Goal: Information Seeking & Learning: Compare options

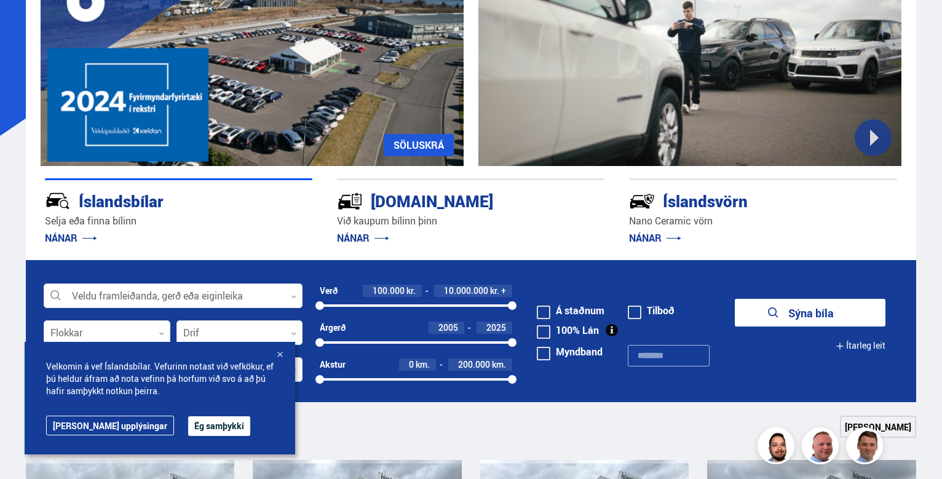
scroll to position [62, 0]
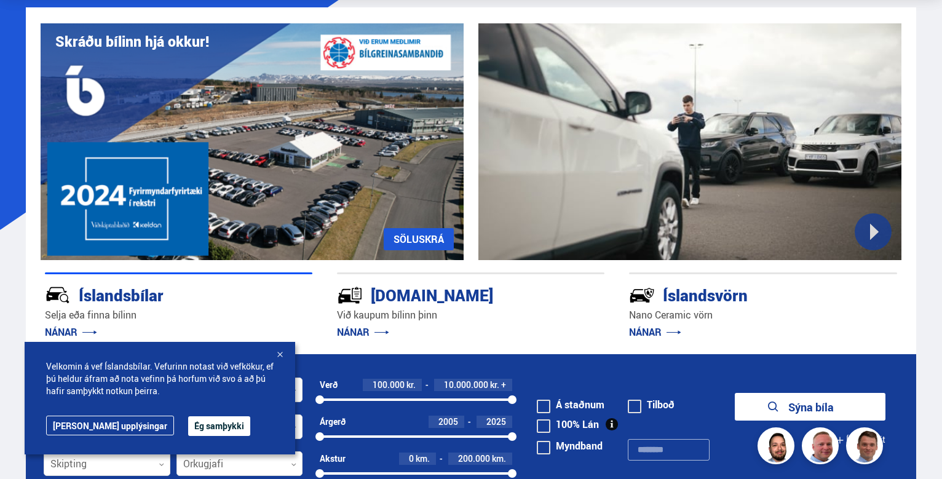
click at [279, 354] on div at bounding box center [280, 355] width 12 height 12
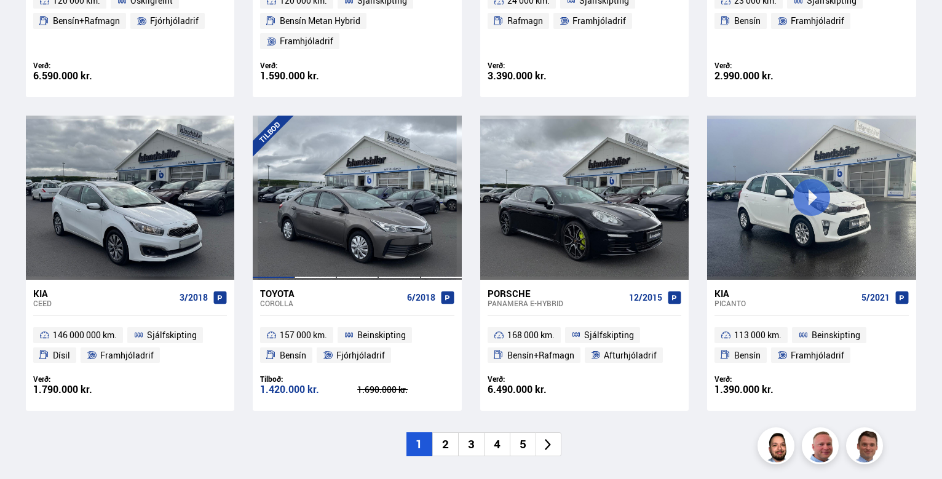
scroll to position [861, 0]
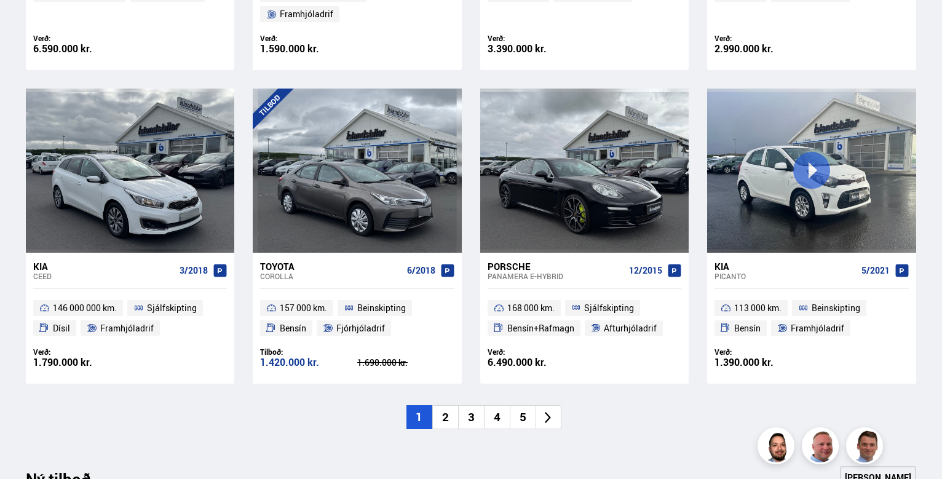
click at [456, 405] on li "2" at bounding box center [445, 417] width 26 height 24
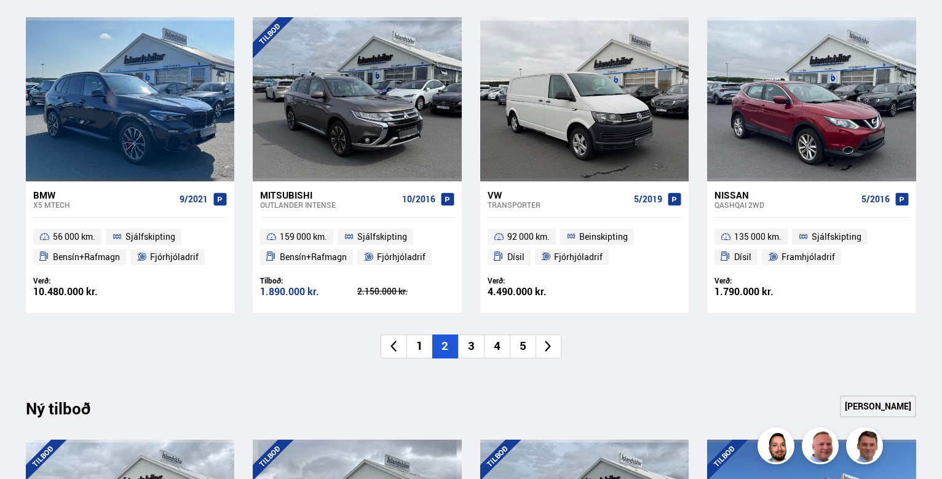
scroll to position [923, 0]
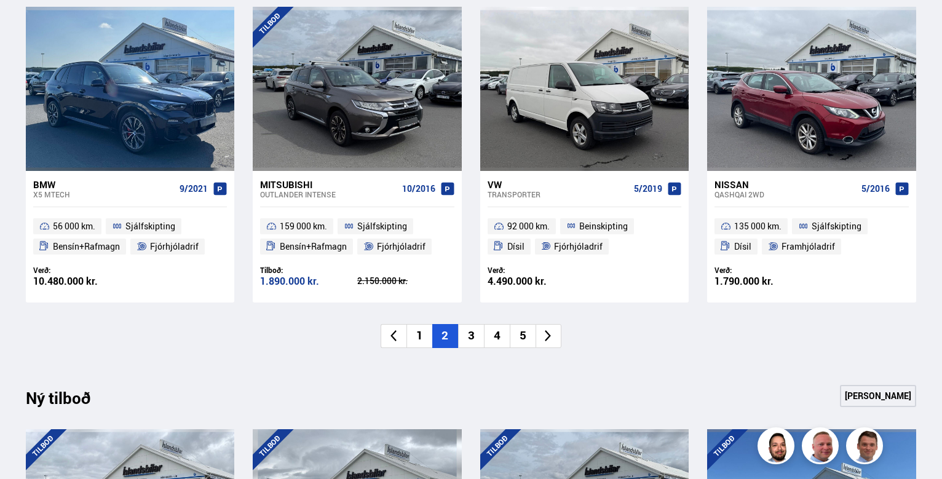
click at [472, 337] on li "3" at bounding box center [471, 336] width 26 height 24
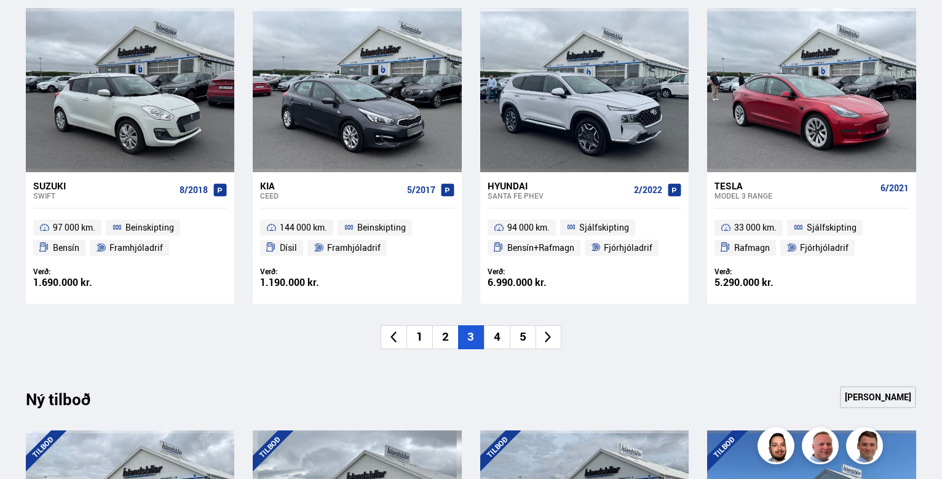
click at [490, 335] on li "4" at bounding box center [497, 337] width 26 height 24
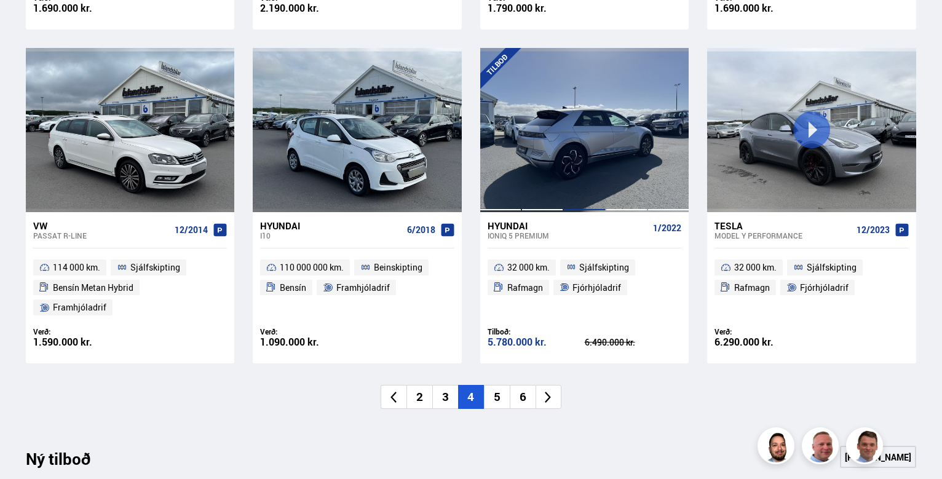
scroll to position [984, 0]
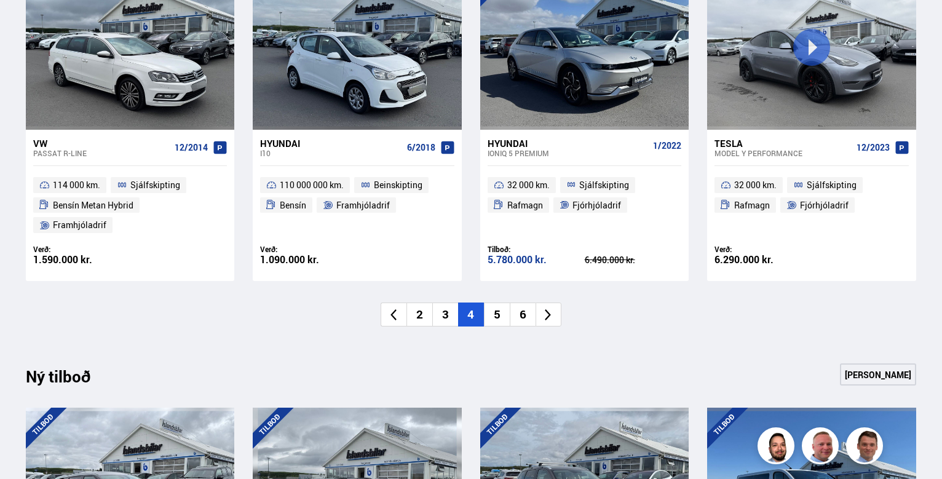
click at [498, 303] on li "5" at bounding box center [497, 315] width 26 height 24
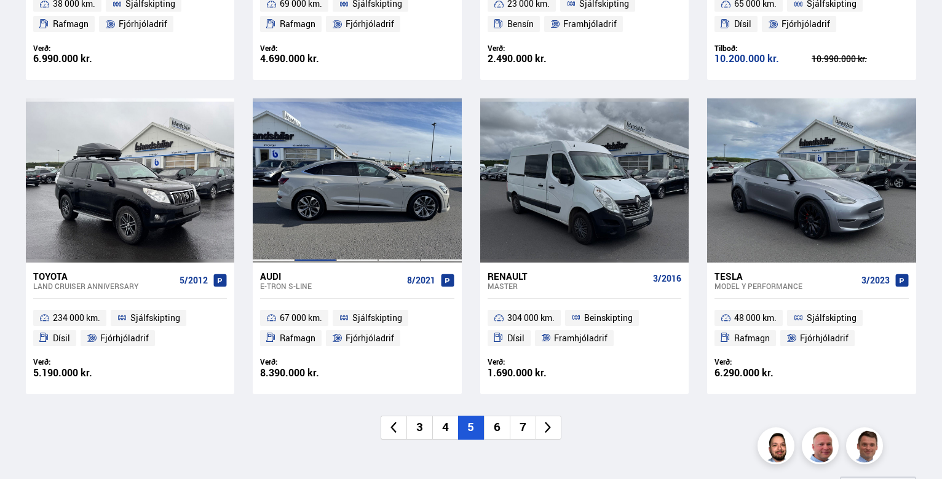
scroll to position [923, 0]
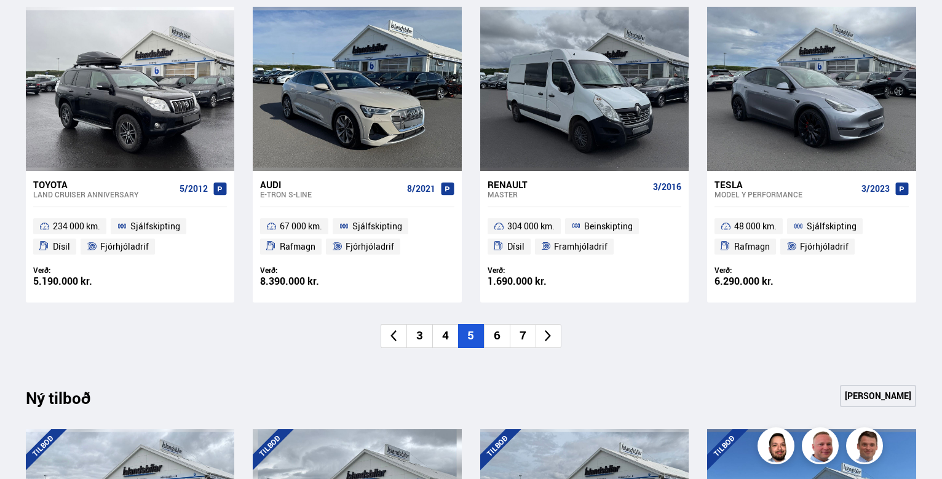
click at [501, 330] on li "6" at bounding box center [497, 336] width 26 height 24
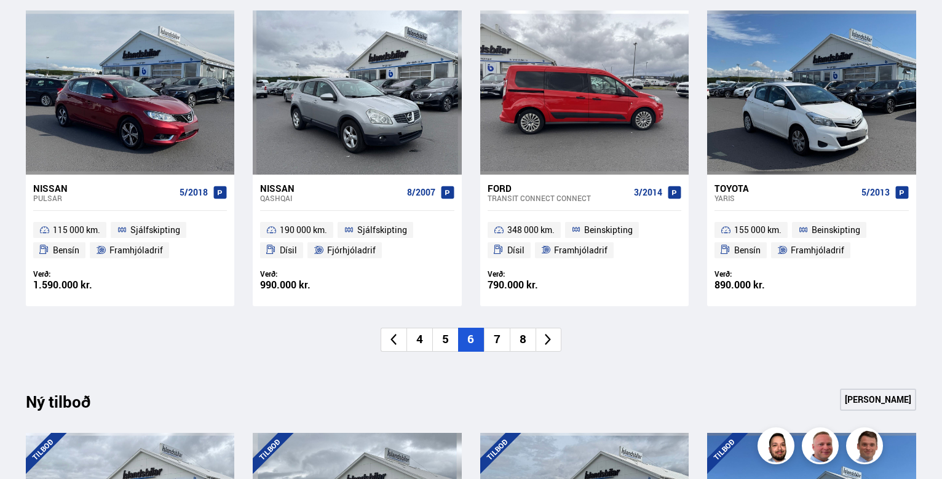
scroll to position [984, 0]
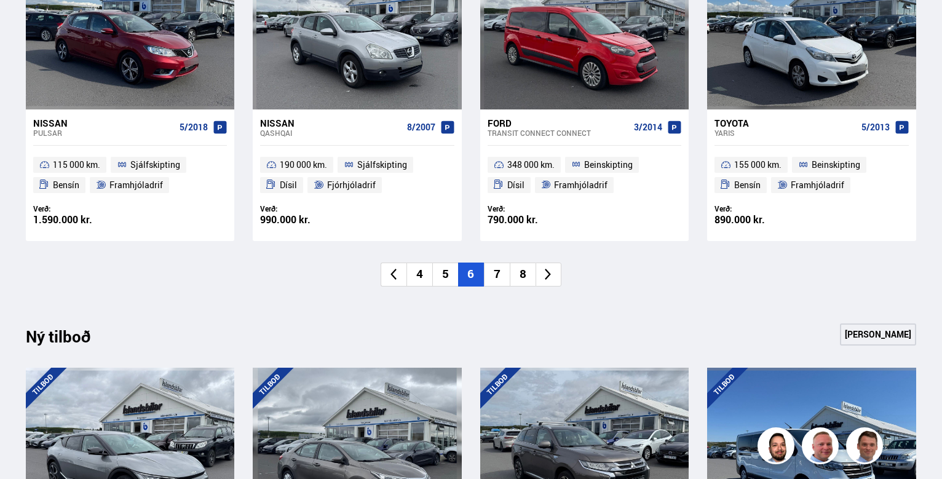
click at [501, 276] on li "7" at bounding box center [497, 275] width 26 height 24
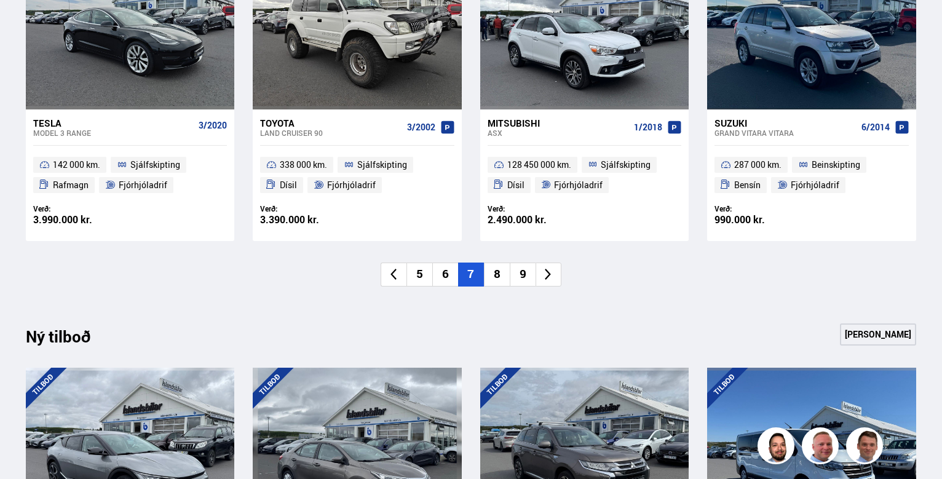
click at [502, 269] on li "8" at bounding box center [497, 275] width 26 height 24
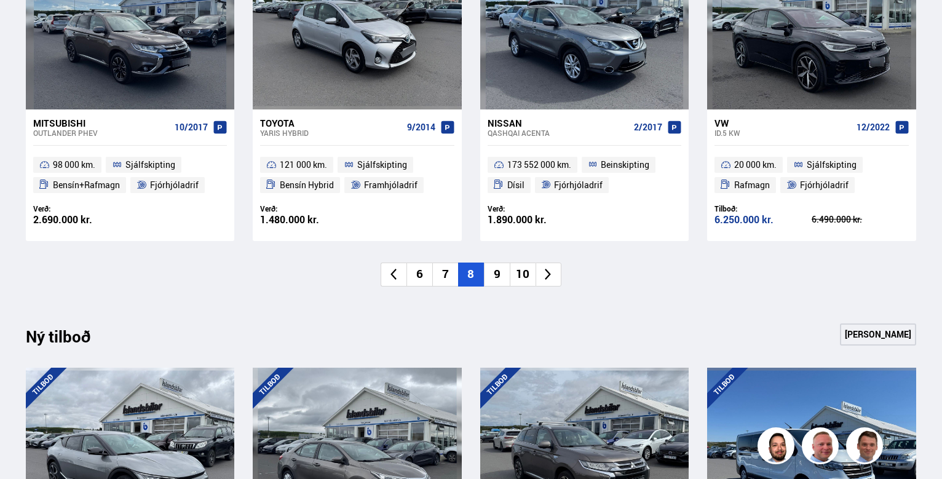
click at [502, 276] on li "9" at bounding box center [497, 275] width 26 height 24
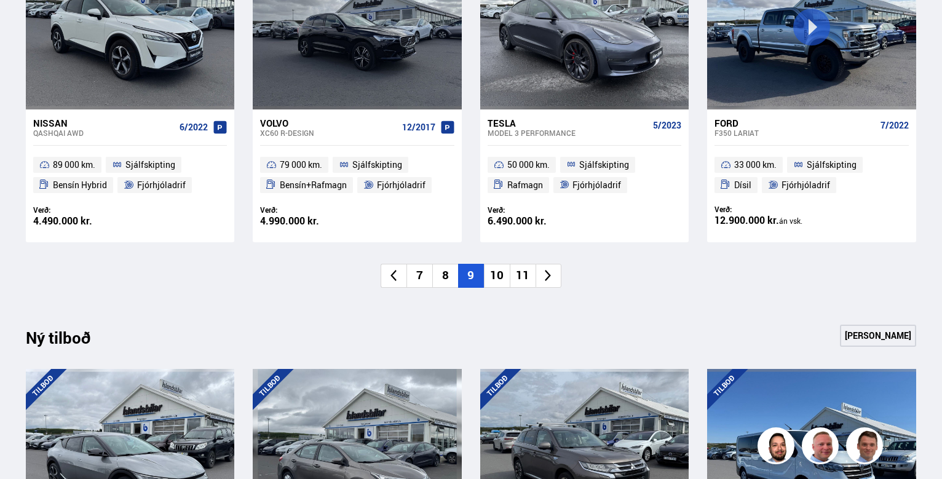
click at [501, 276] on li "10" at bounding box center [497, 276] width 26 height 24
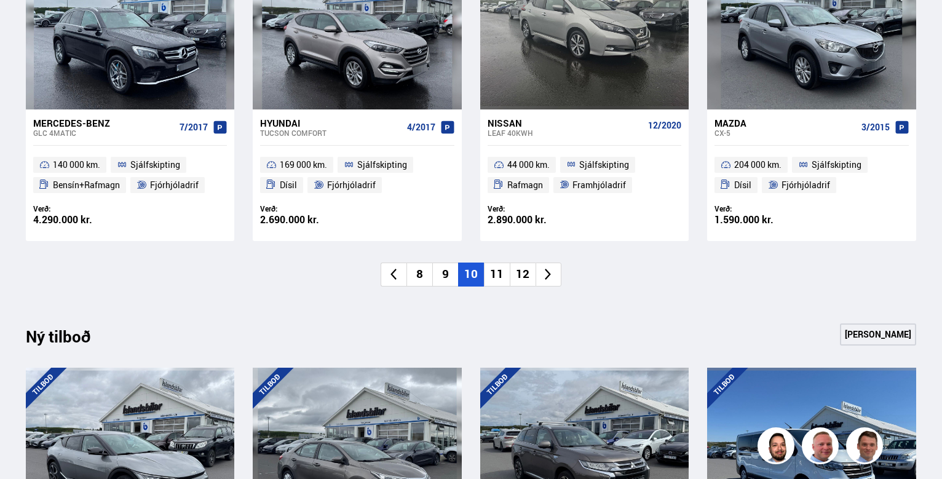
click at [493, 268] on li "11" at bounding box center [497, 275] width 26 height 24
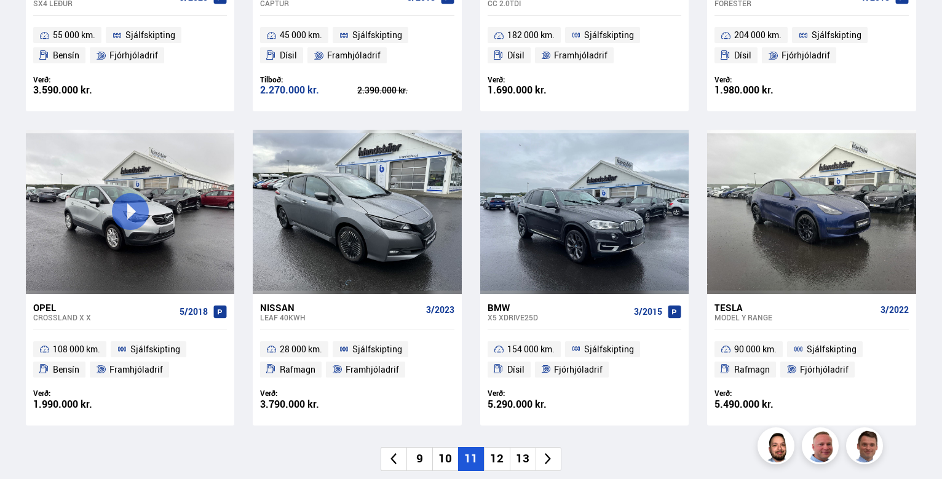
scroll to position [861, 0]
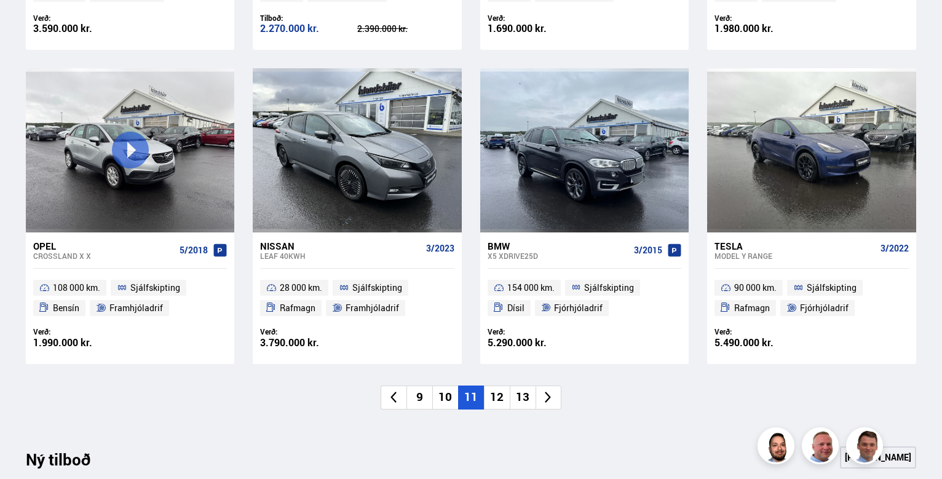
click at [502, 392] on li "12" at bounding box center [497, 398] width 26 height 24
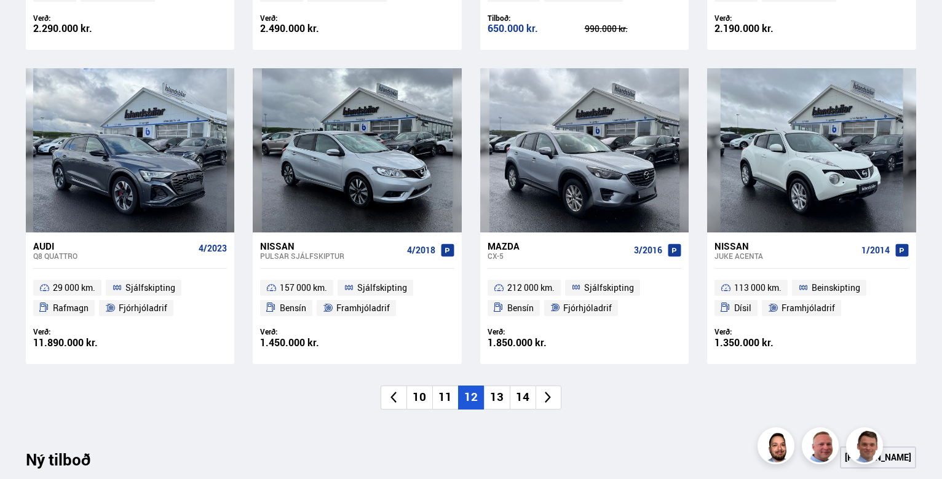
click at [503, 393] on li "13" at bounding box center [497, 398] width 26 height 24
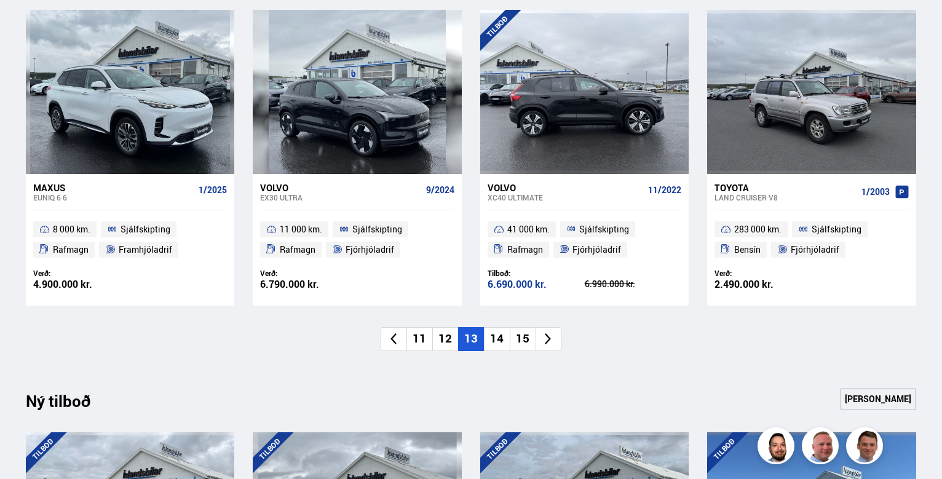
scroll to position [1046, 0]
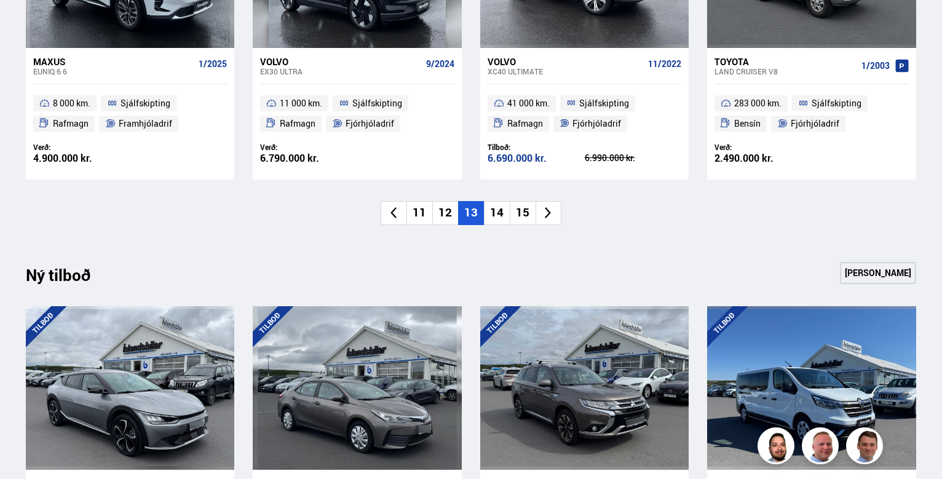
click at [499, 211] on li "14" at bounding box center [497, 213] width 26 height 24
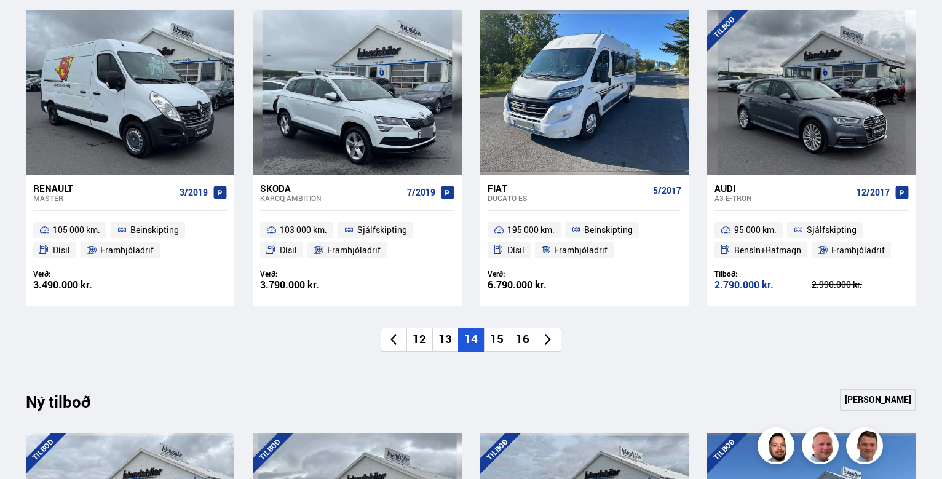
scroll to position [923, 0]
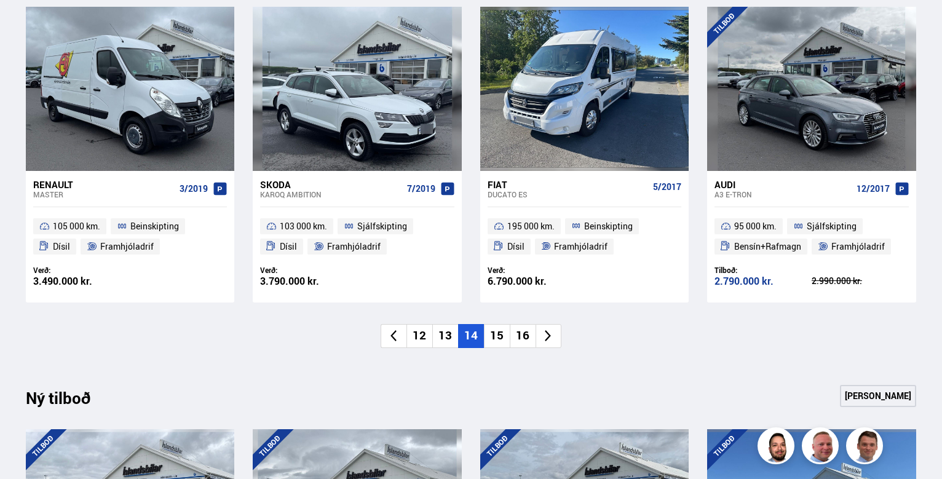
click at [497, 336] on li "15" at bounding box center [497, 336] width 26 height 24
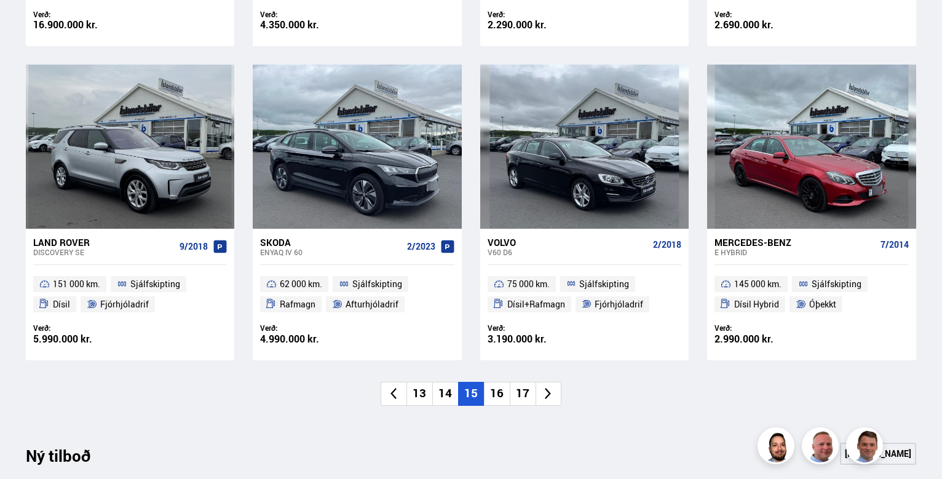
scroll to position [984, 0]
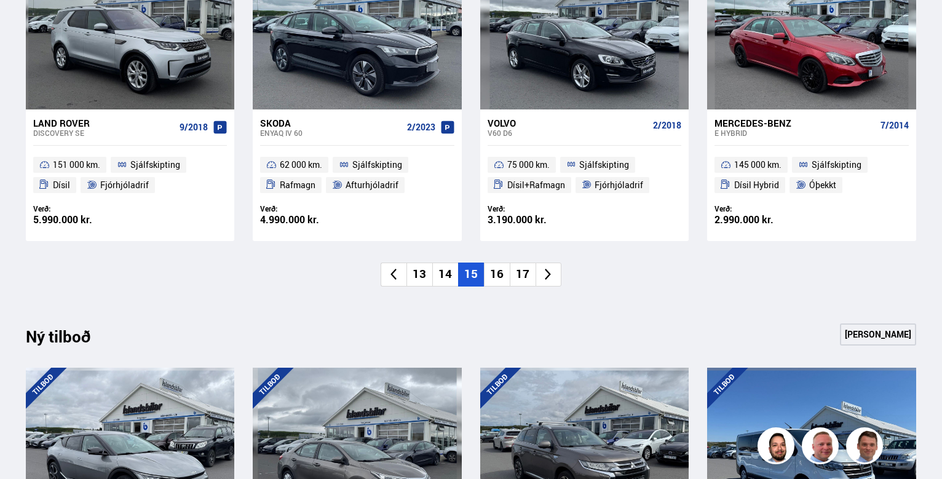
click at [493, 272] on li "16" at bounding box center [497, 275] width 26 height 24
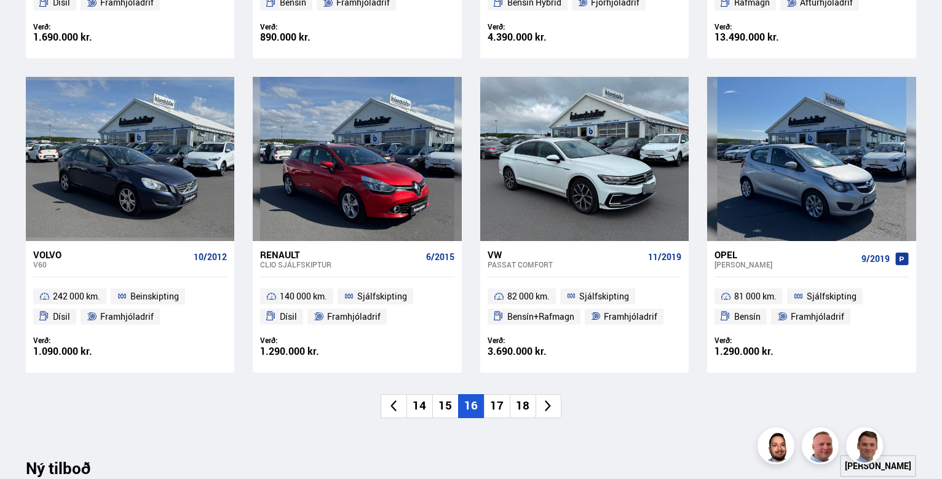
scroll to position [861, 0]
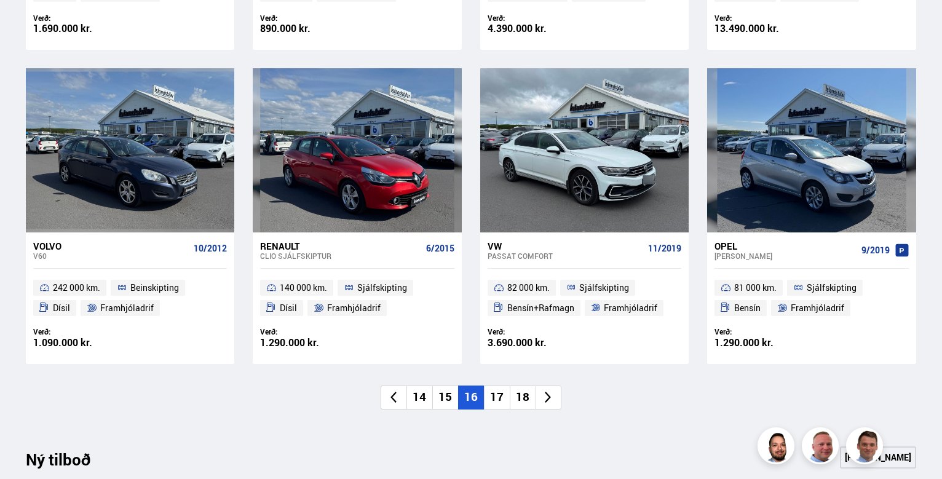
click at [496, 398] on li "17" at bounding box center [497, 398] width 26 height 24
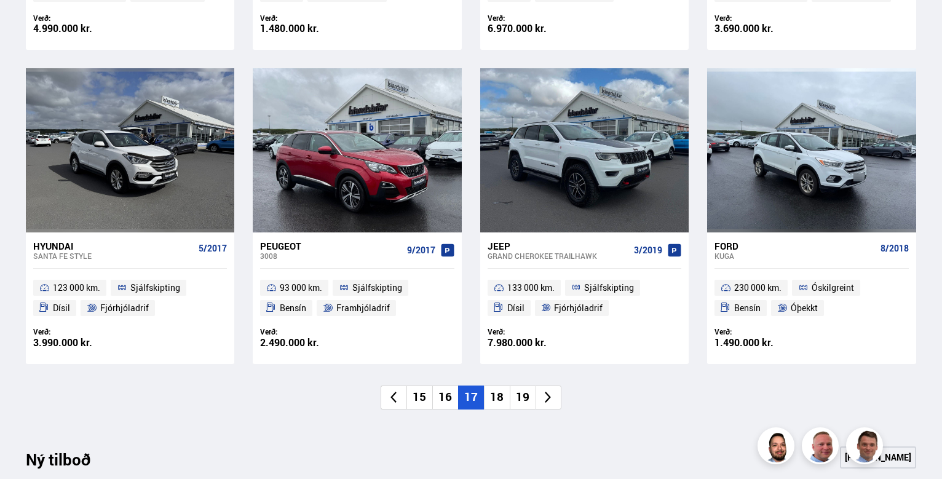
click at [502, 399] on li "18" at bounding box center [497, 398] width 26 height 24
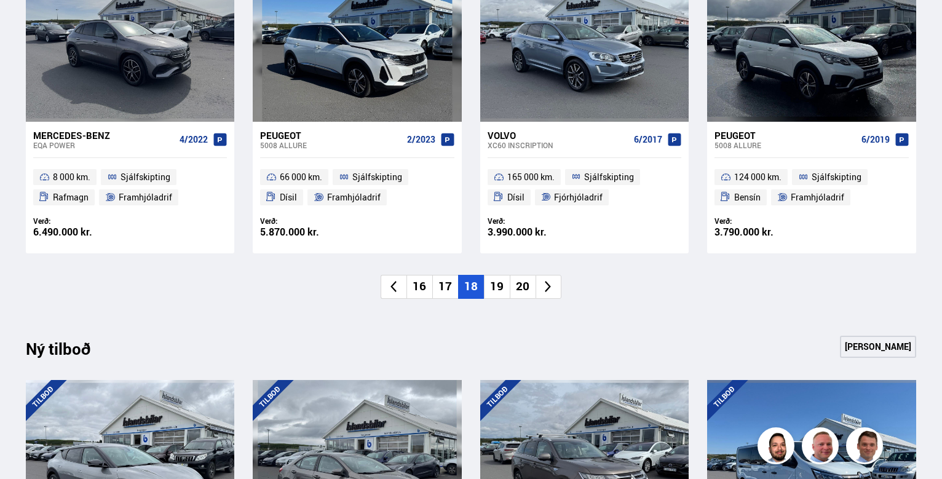
scroll to position [984, 0]
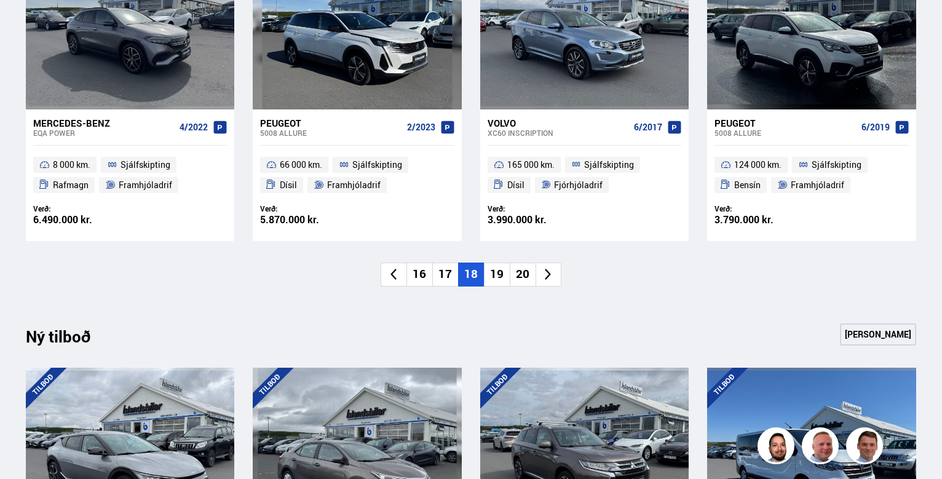
click at [501, 266] on li "19" at bounding box center [497, 275] width 26 height 24
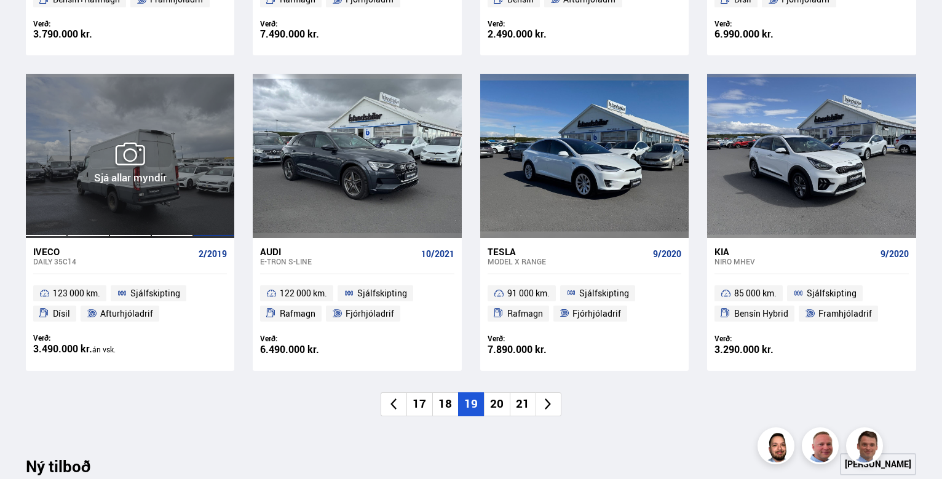
scroll to position [861, 0]
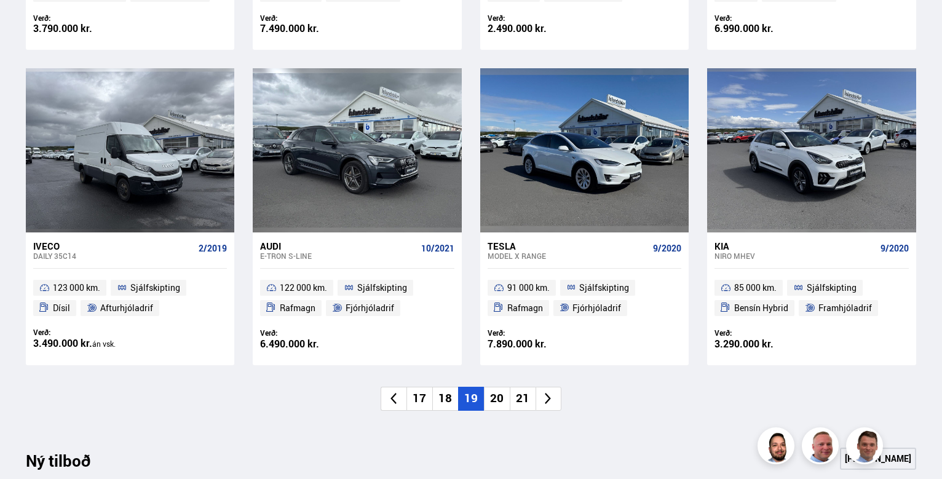
click at [497, 400] on li "20" at bounding box center [497, 399] width 26 height 24
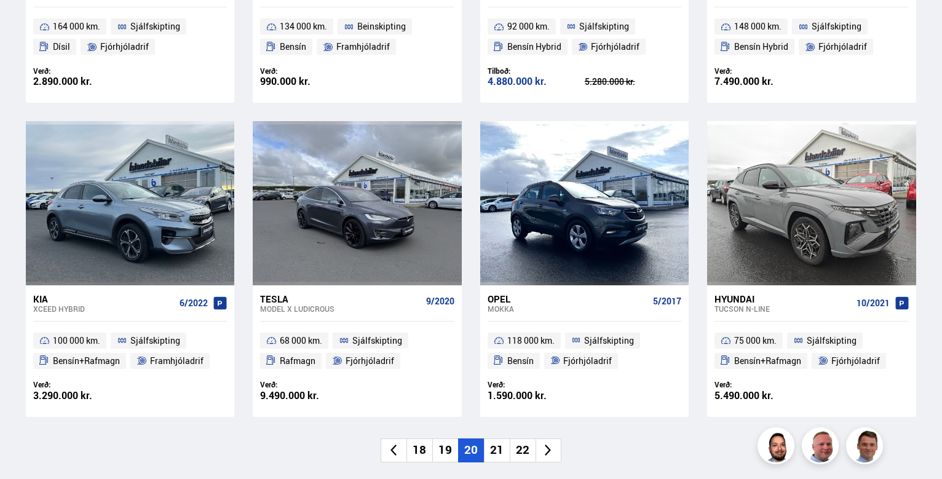
scroll to position [923, 0]
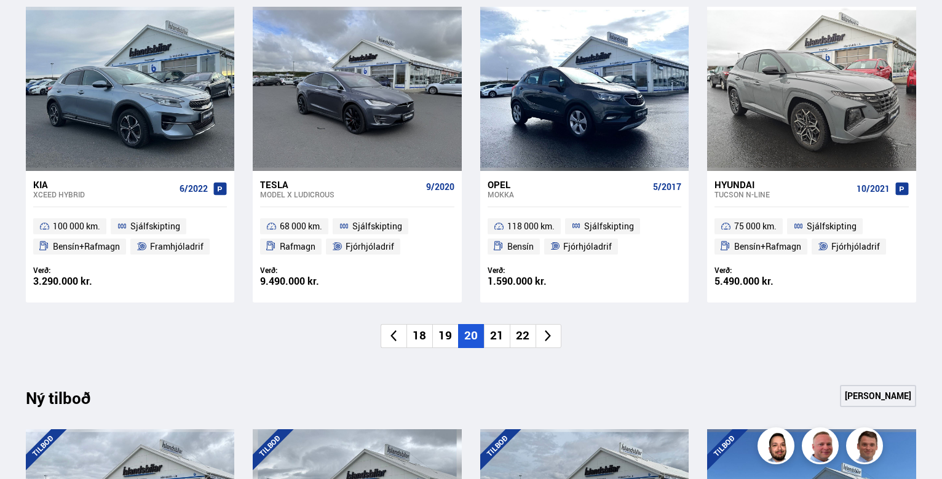
click at [496, 329] on li "21" at bounding box center [497, 336] width 26 height 24
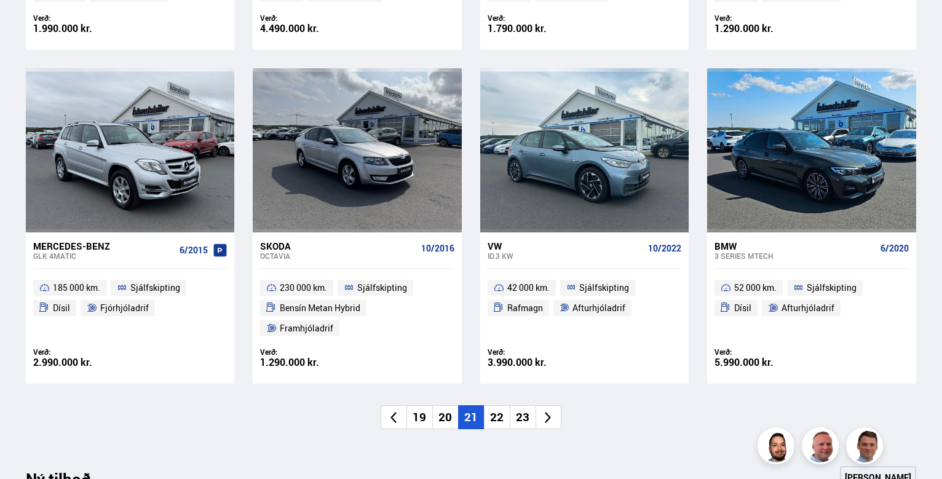
scroll to position [1046, 0]
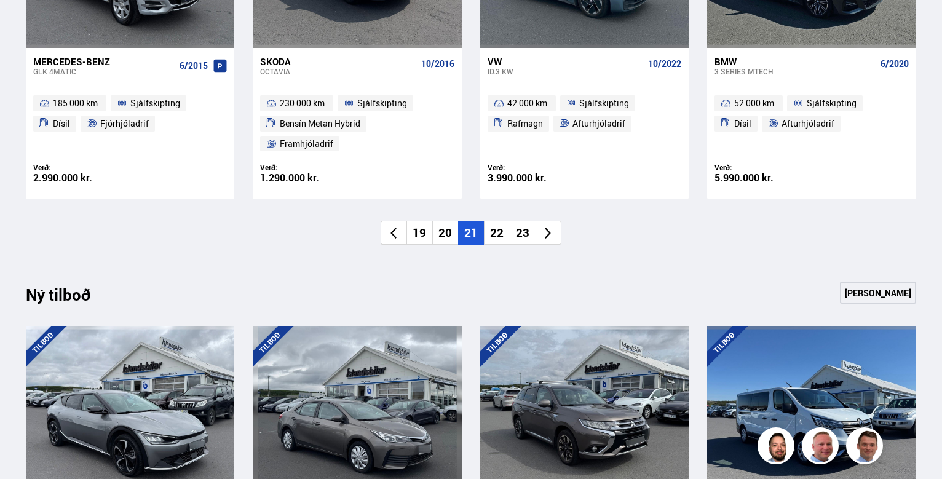
click at [501, 221] on li "22" at bounding box center [497, 233] width 26 height 24
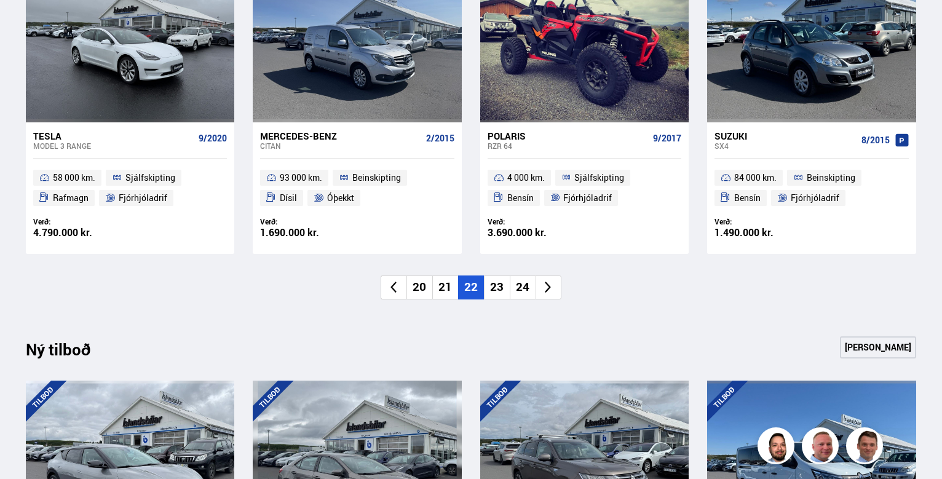
scroll to position [984, 0]
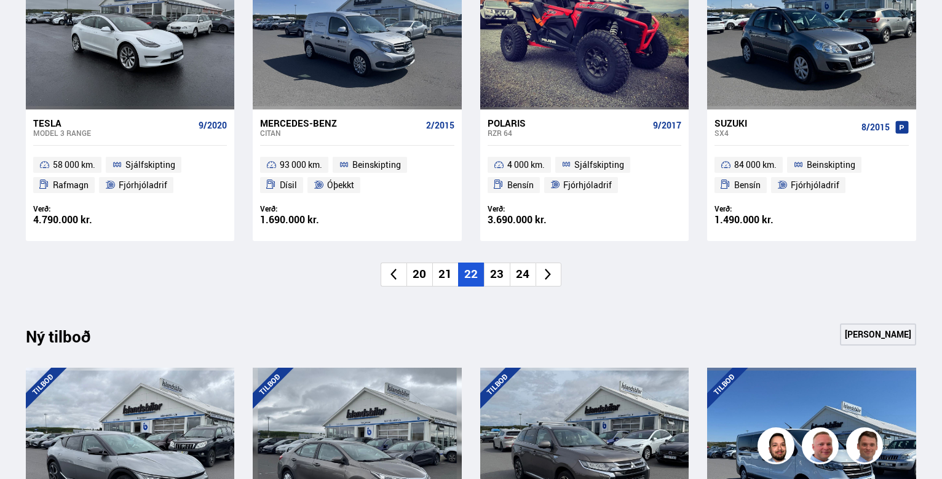
click at [496, 275] on li "23" at bounding box center [497, 275] width 26 height 24
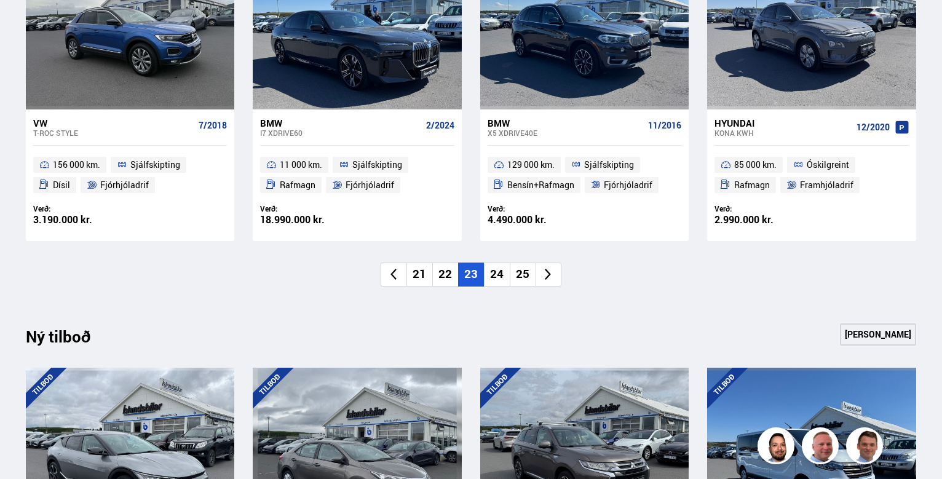
click at [504, 276] on li "24" at bounding box center [497, 275] width 26 height 24
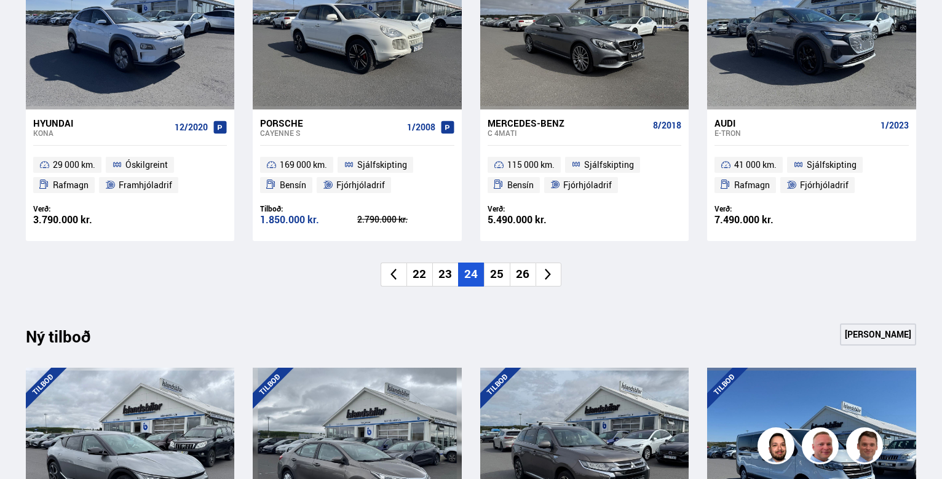
click at [501, 275] on li "25" at bounding box center [497, 275] width 26 height 24
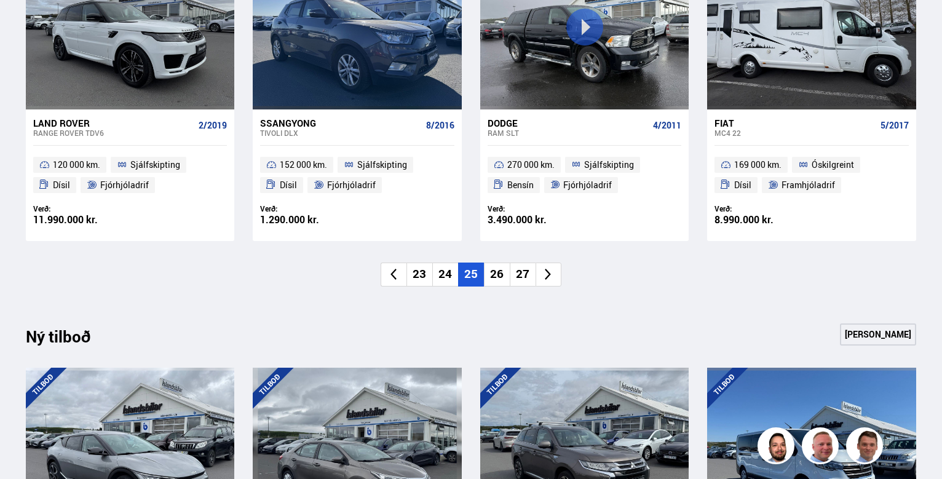
click at [502, 275] on li "26" at bounding box center [497, 275] width 26 height 24
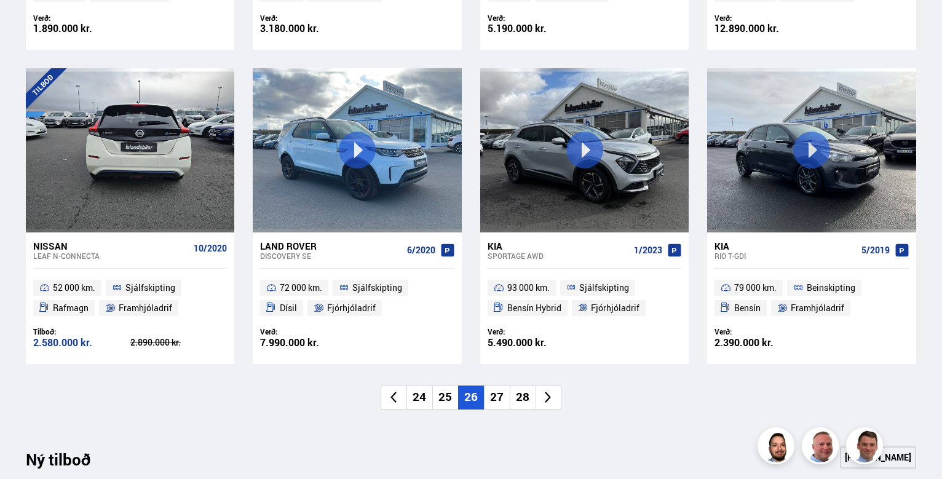
scroll to position [923, 0]
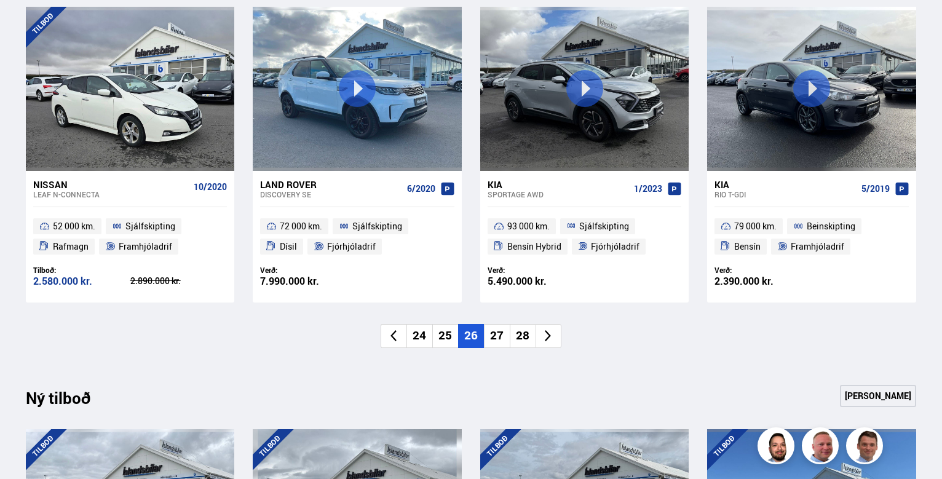
click at [499, 332] on li "27" at bounding box center [497, 336] width 26 height 24
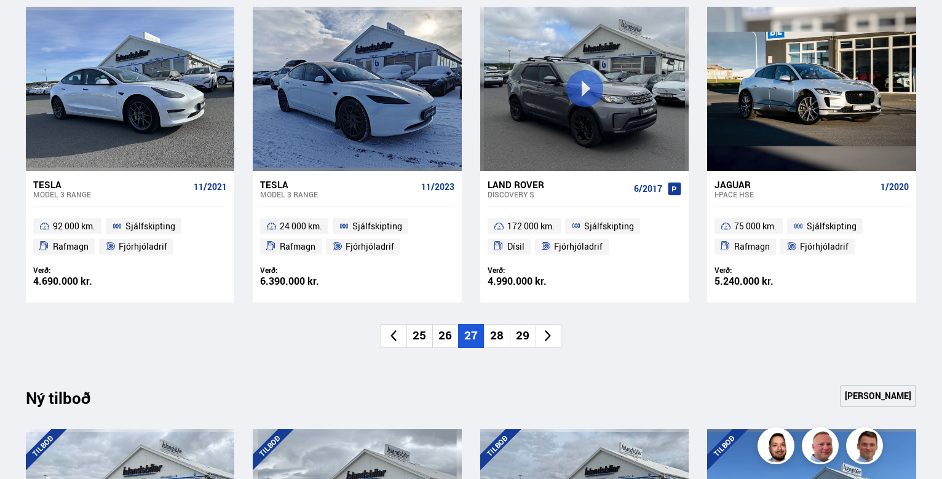
click at [493, 336] on li "28" at bounding box center [497, 336] width 26 height 24
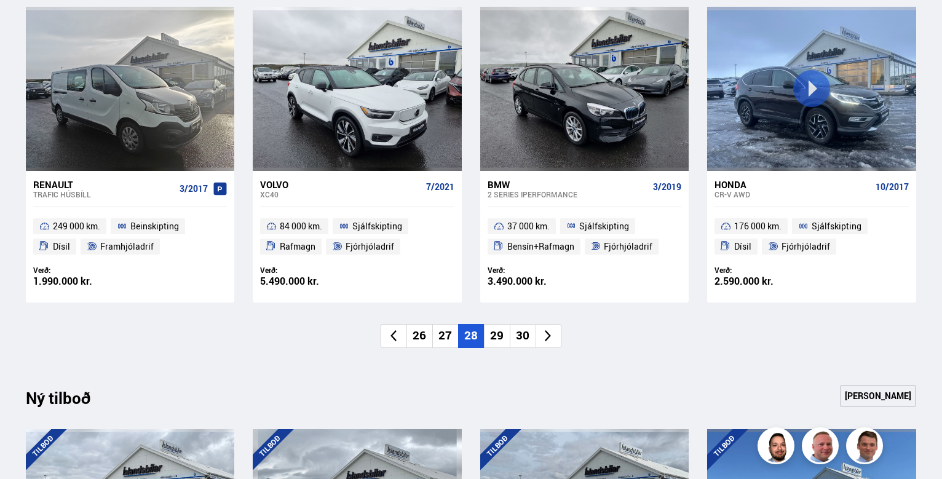
click at [500, 335] on li "29" at bounding box center [497, 336] width 26 height 24
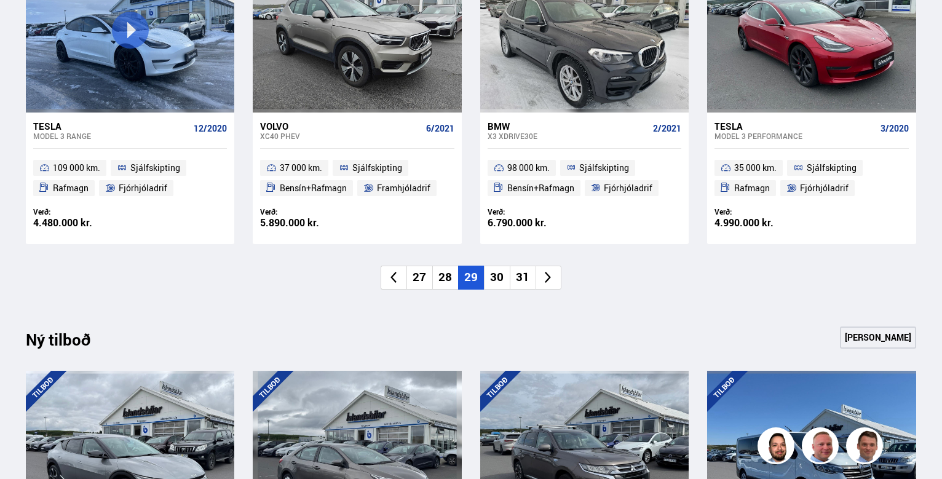
scroll to position [984, 0]
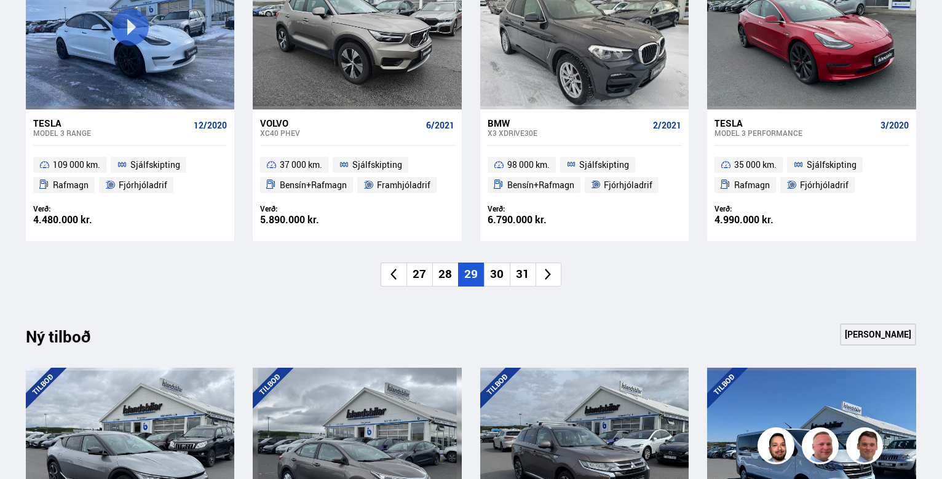
click at [496, 272] on li "30" at bounding box center [497, 275] width 26 height 24
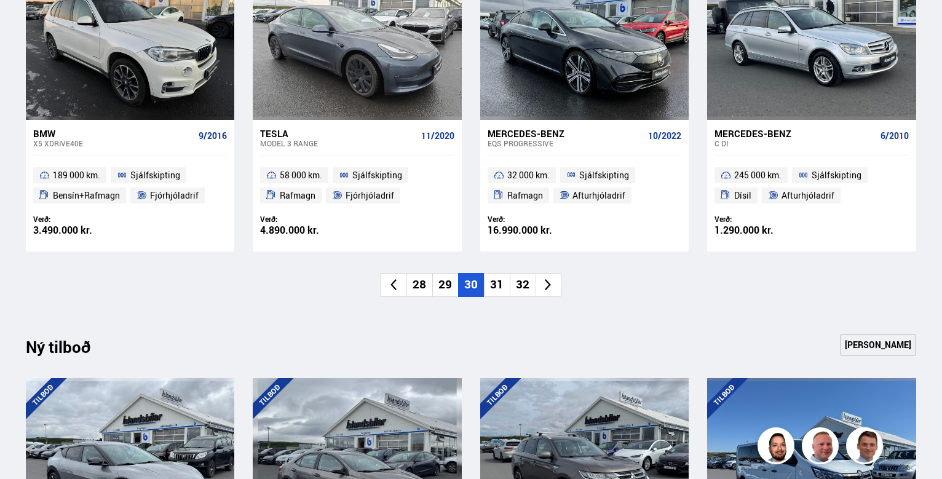
scroll to position [1107, 0]
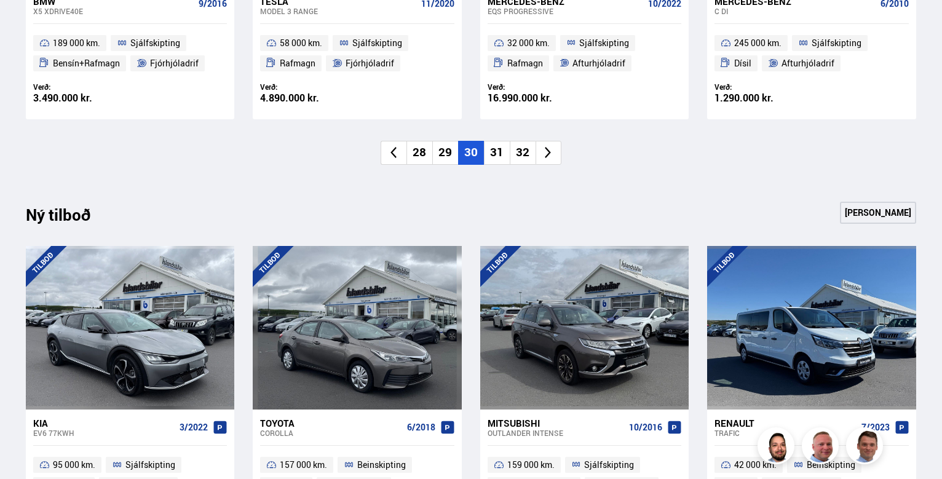
click at [503, 154] on li "31" at bounding box center [497, 153] width 26 height 24
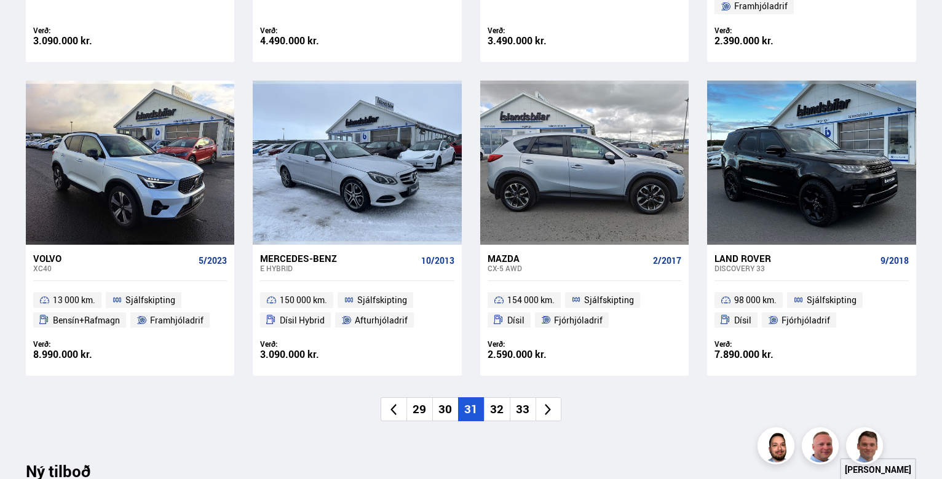
scroll to position [923, 0]
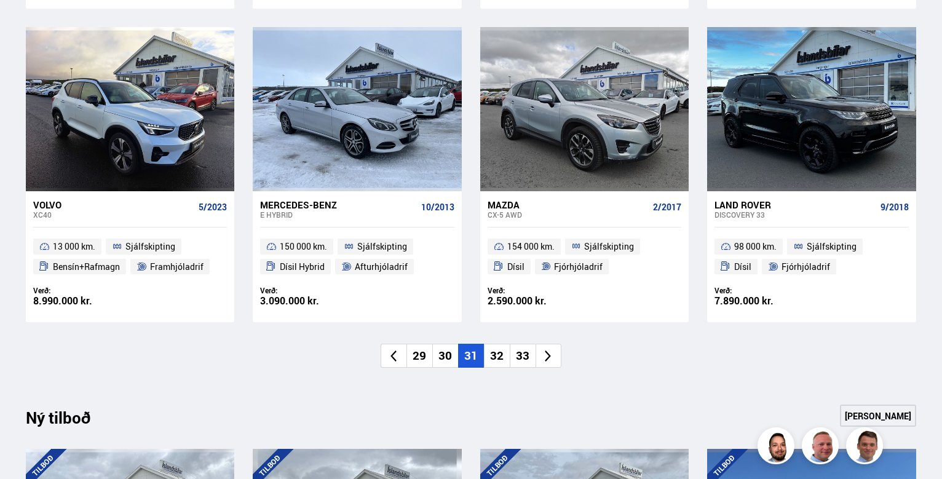
click at [496, 344] on li "32" at bounding box center [497, 356] width 26 height 24
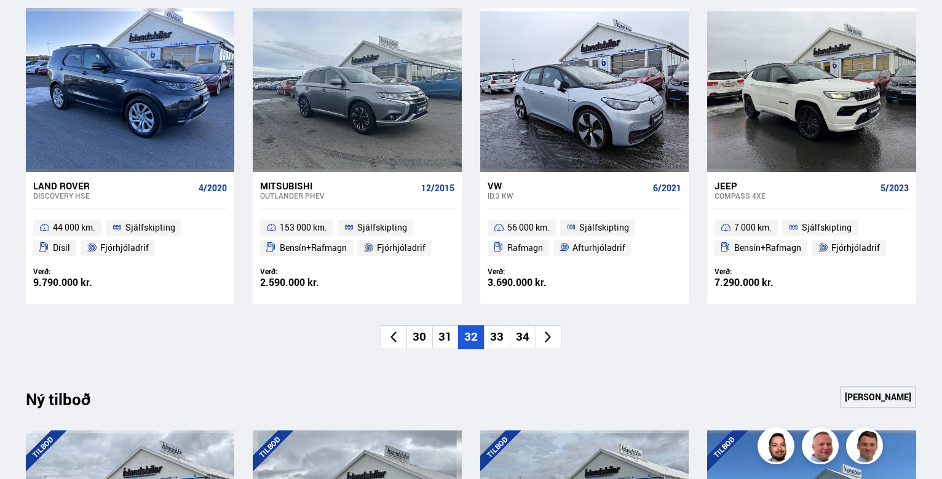
click at [498, 341] on li "33" at bounding box center [497, 337] width 26 height 24
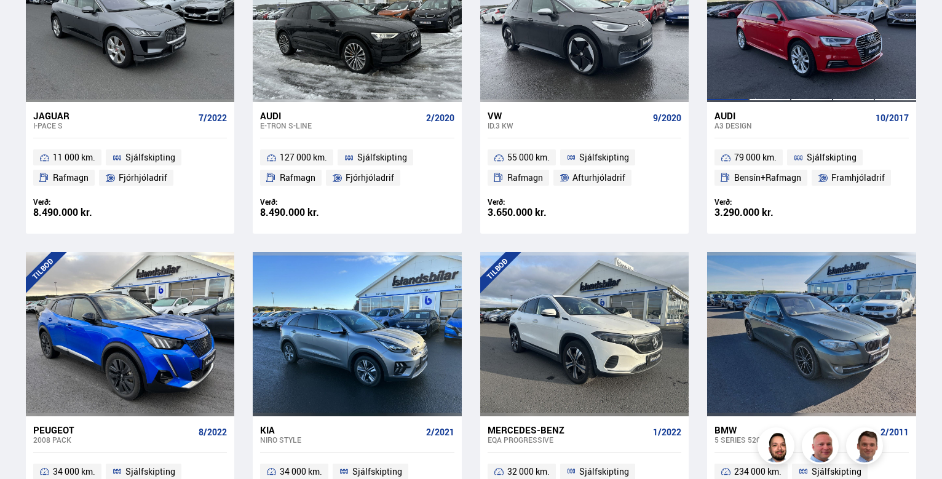
scroll to position [861, 0]
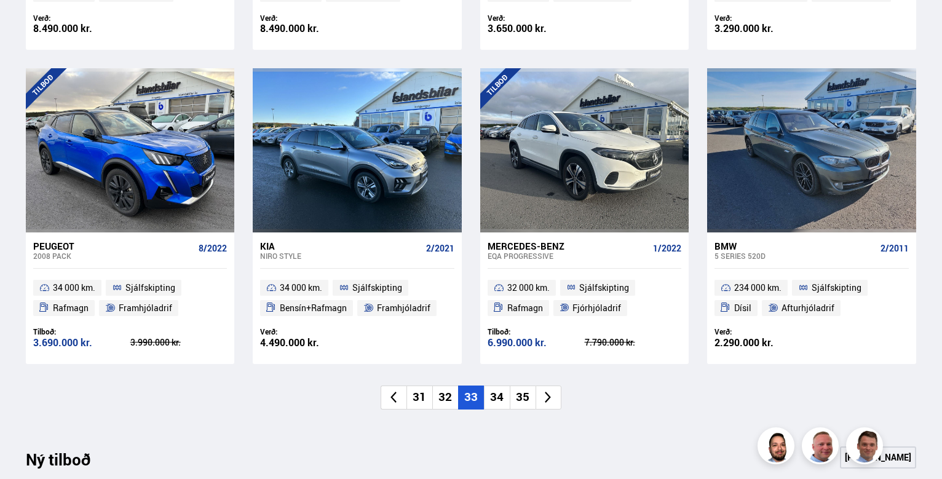
click at [495, 396] on li "34" at bounding box center [497, 398] width 26 height 24
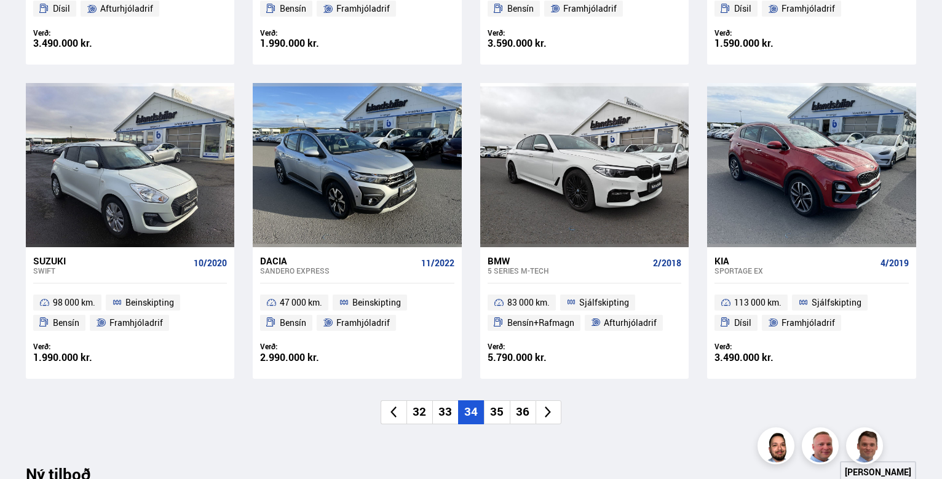
scroll to position [923, 0]
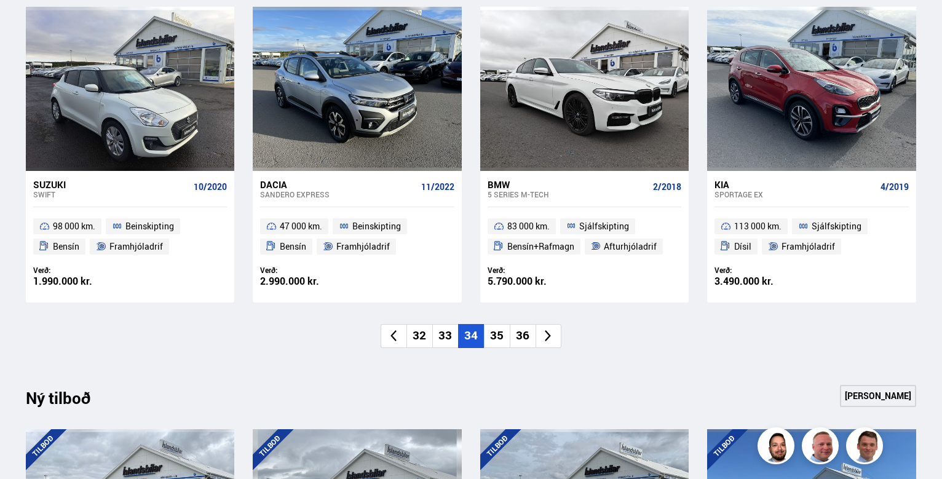
click at [494, 333] on li "35" at bounding box center [497, 336] width 26 height 24
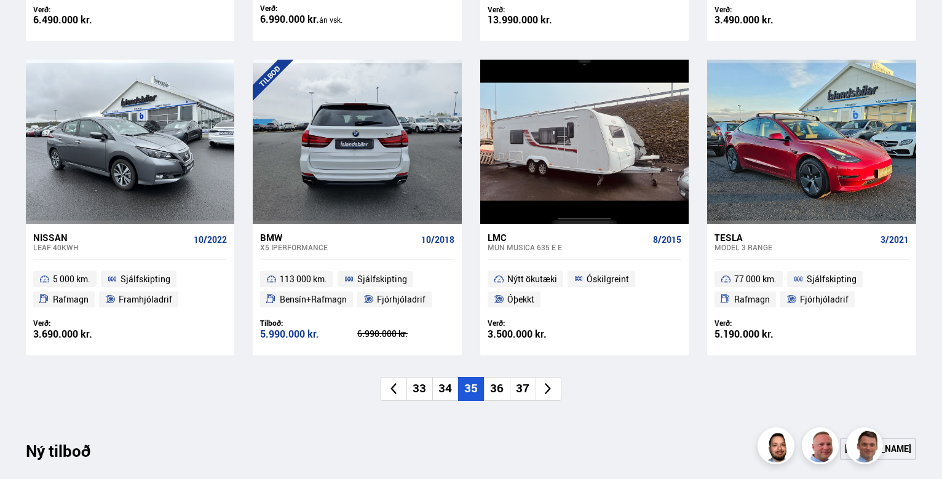
scroll to position [984, 0]
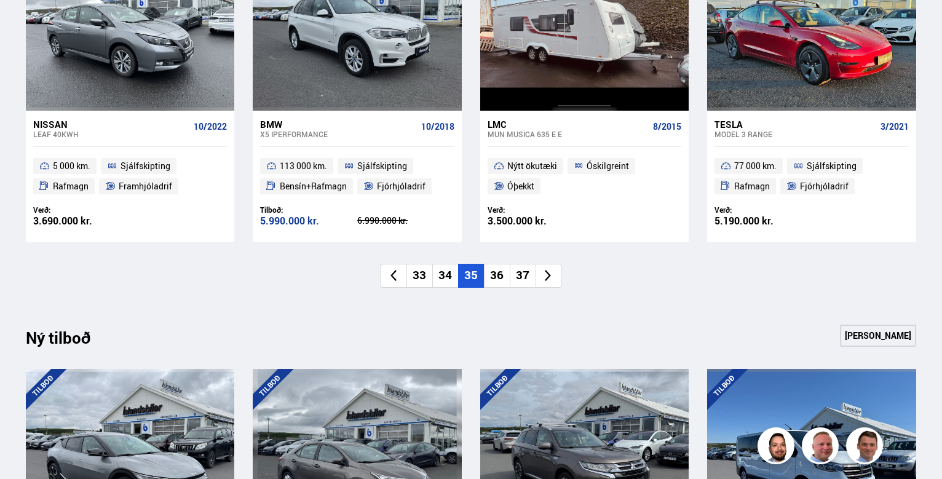
click at [496, 274] on li "36" at bounding box center [497, 276] width 26 height 24
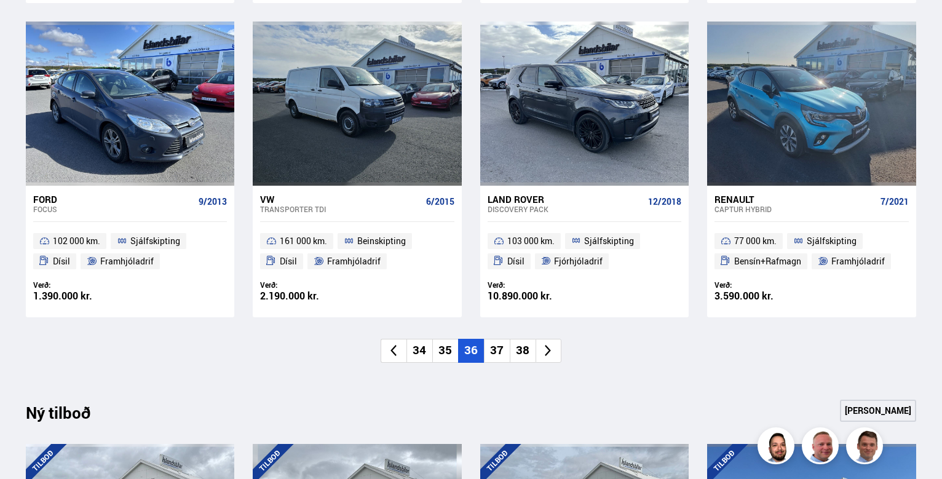
scroll to position [1046, 0]
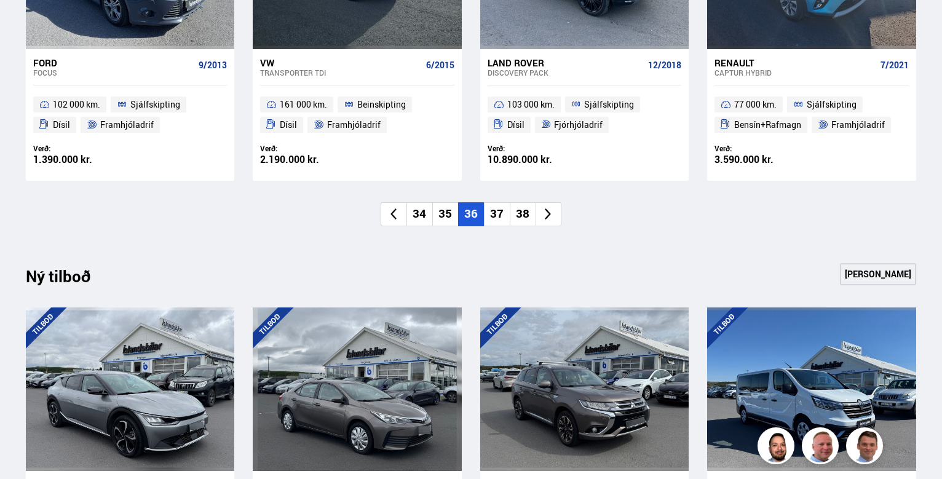
click at [498, 212] on li "37" at bounding box center [497, 214] width 26 height 24
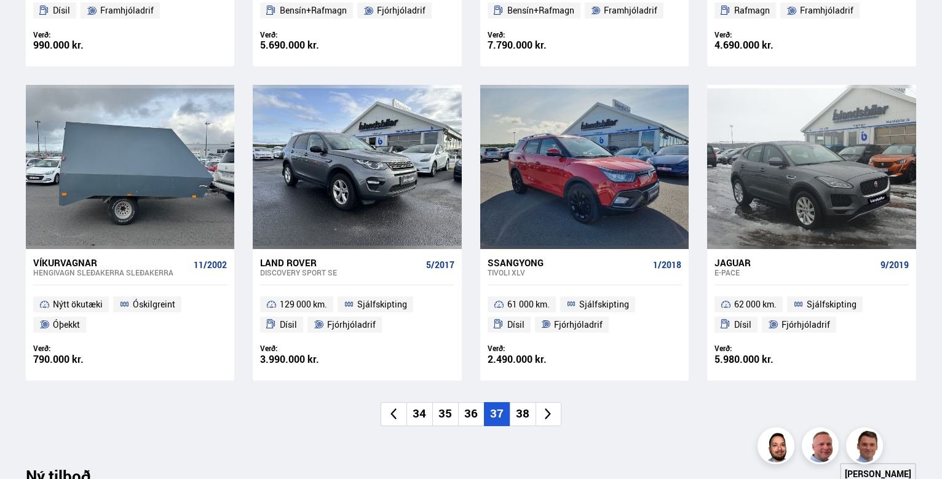
scroll to position [984, 0]
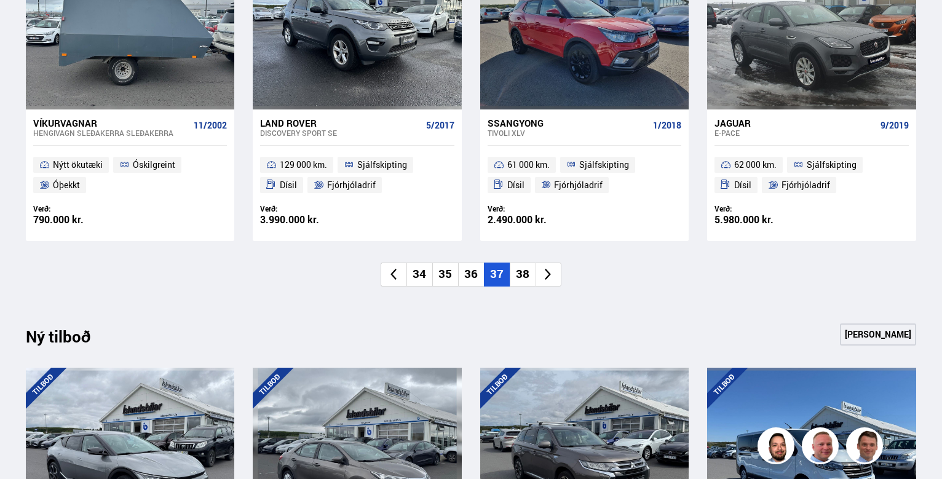
click at [523, 272] on li "38" at bounding box center [523, 275] width 26 height 24
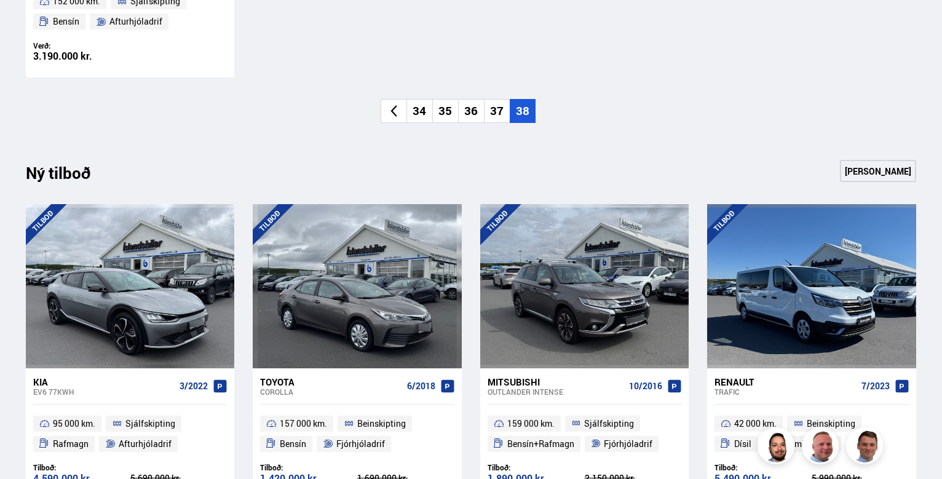
scroll to position [923, 0]
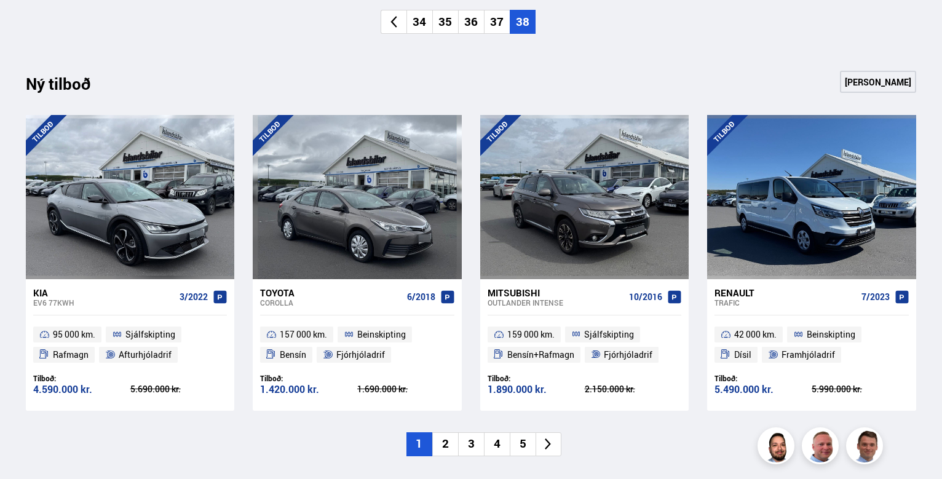
click at [450, 445] on li "2" at bounding box center [445, 444] width 26 height 24
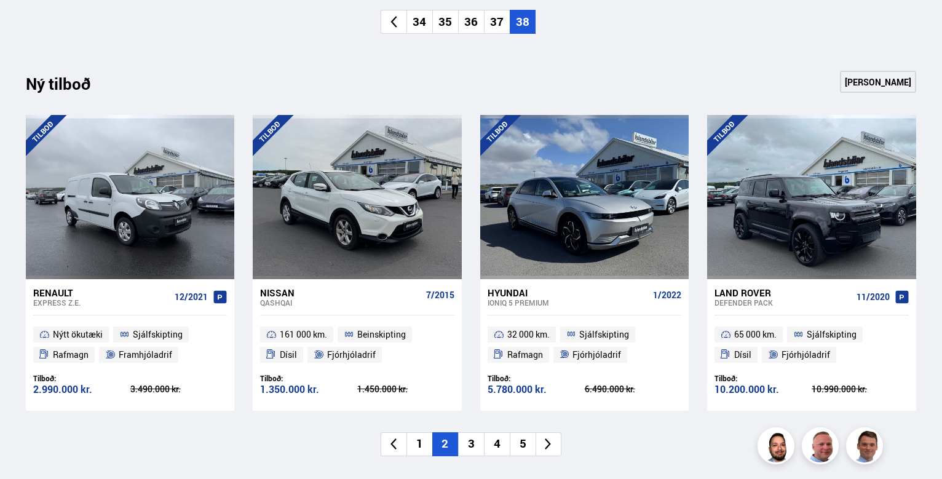
click at [472, 444] on li "3" at bounding box center [471, 444] width 26 height 24
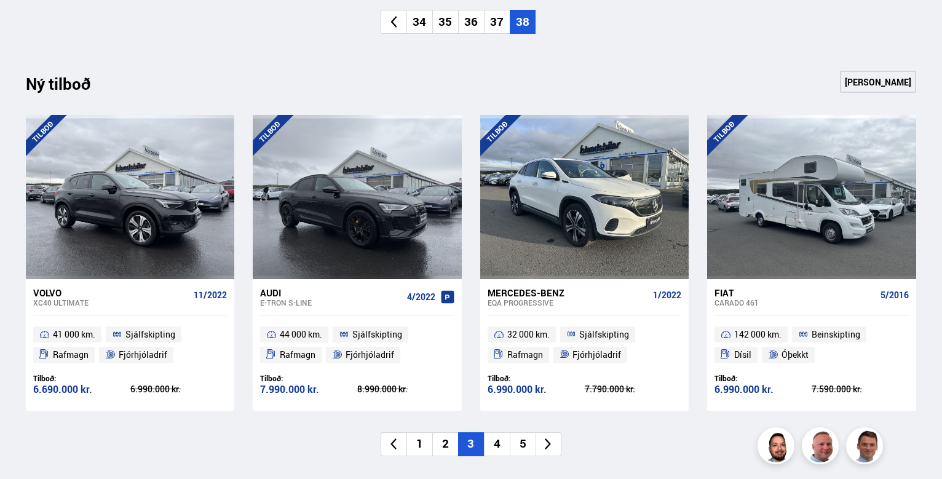
click at [495, 443] on li "4" at bounding box center [497, 444] width 26 height 24
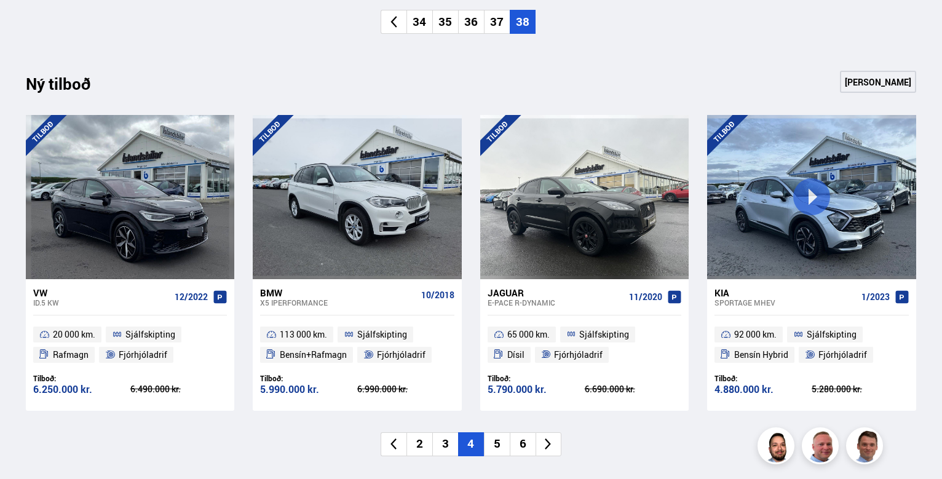
click at [502, 445] on li "5" at bounding box center [497, 444] width 26 height 24
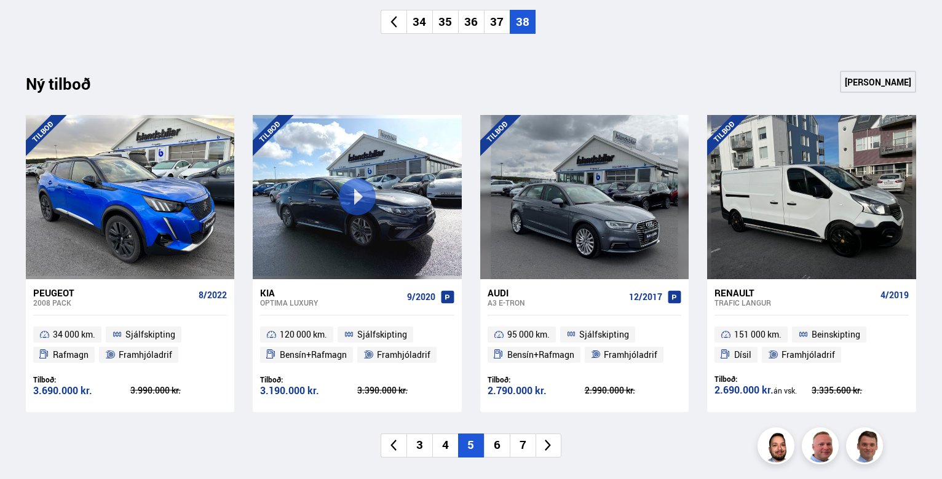
click at [502, 442] on li "6" at bounding box center [497, 446] width 26 height 24
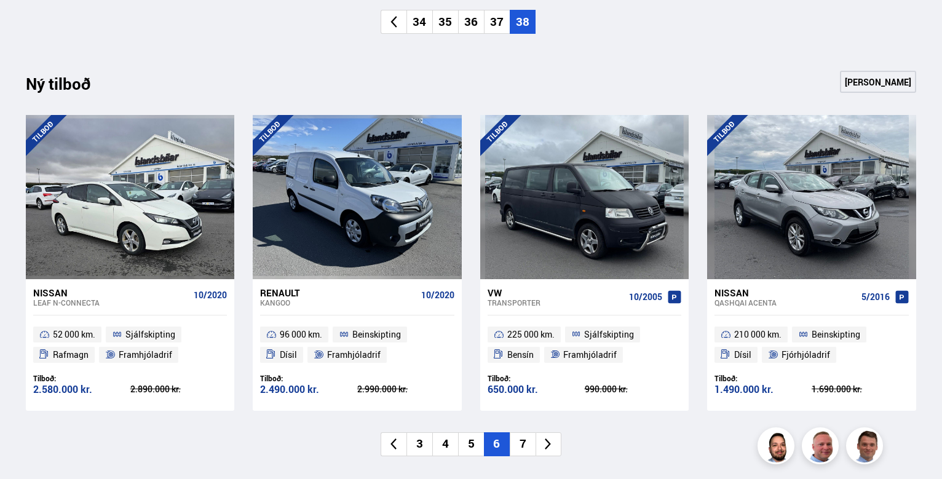
click at [519, 447] on li "7" at bounding box center [523, 444] width 26 height 24
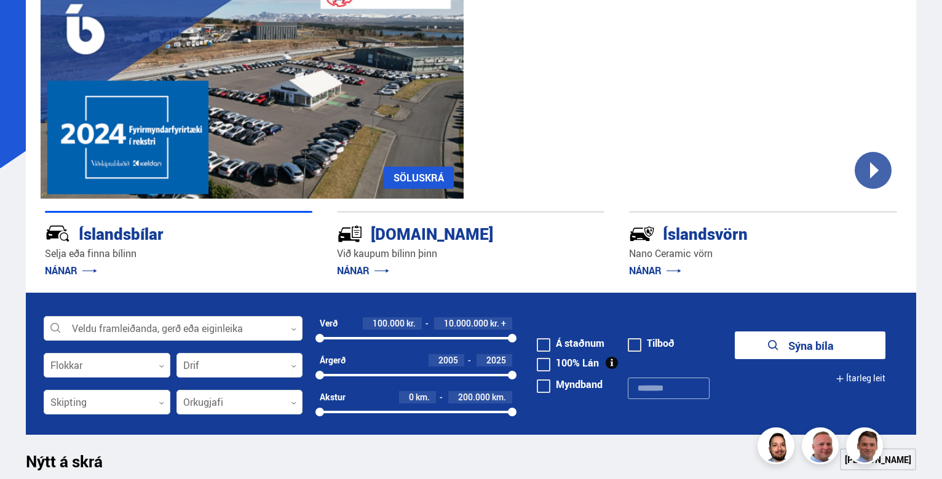
scroll to position [0, 0]
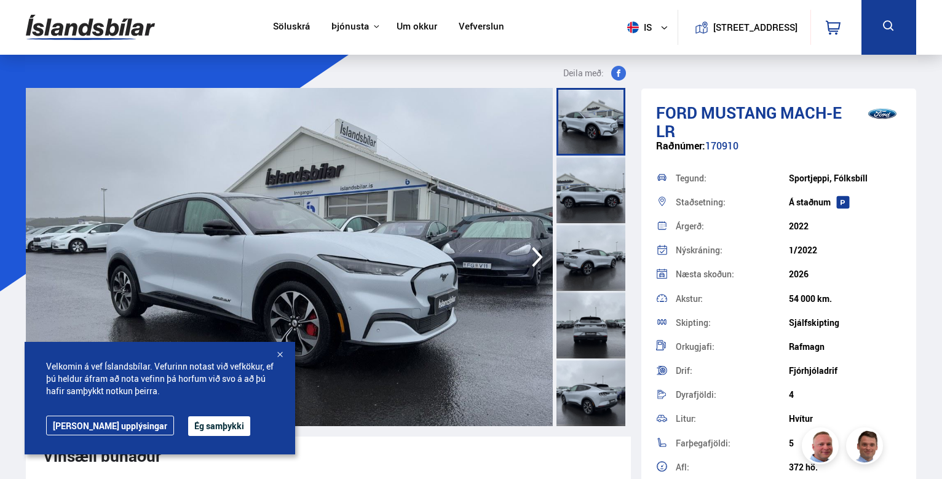
click at [594, 180] on div at bounding box center [591, 190] width 69 height 68
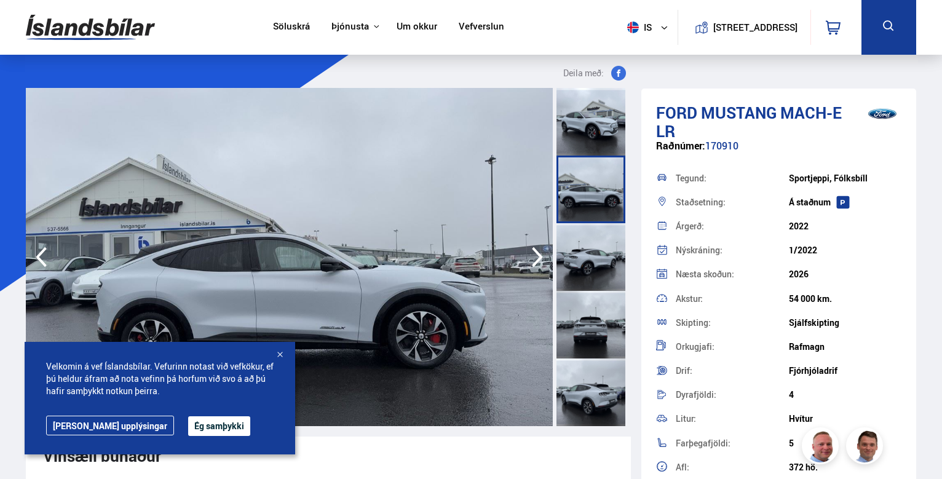
click at [587, 249] on div at bounding box center [591, 257] width 69 height 68
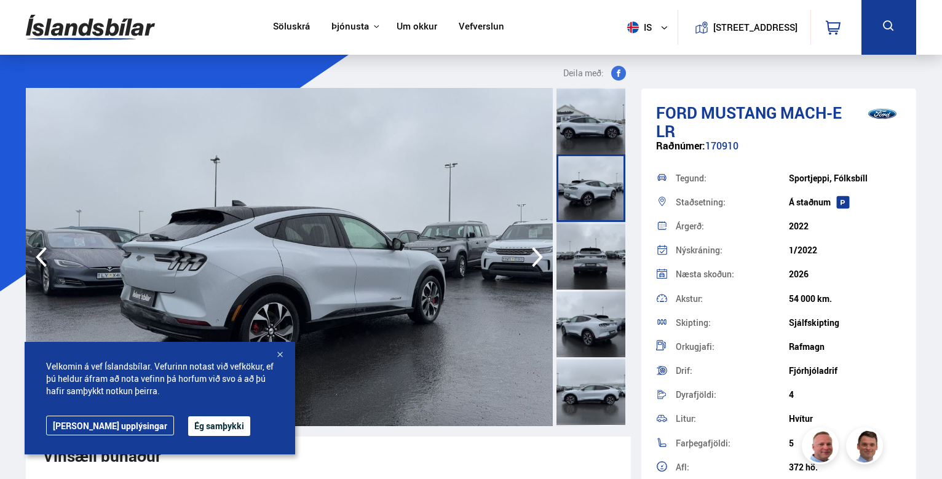
scroll to position [123, 0]
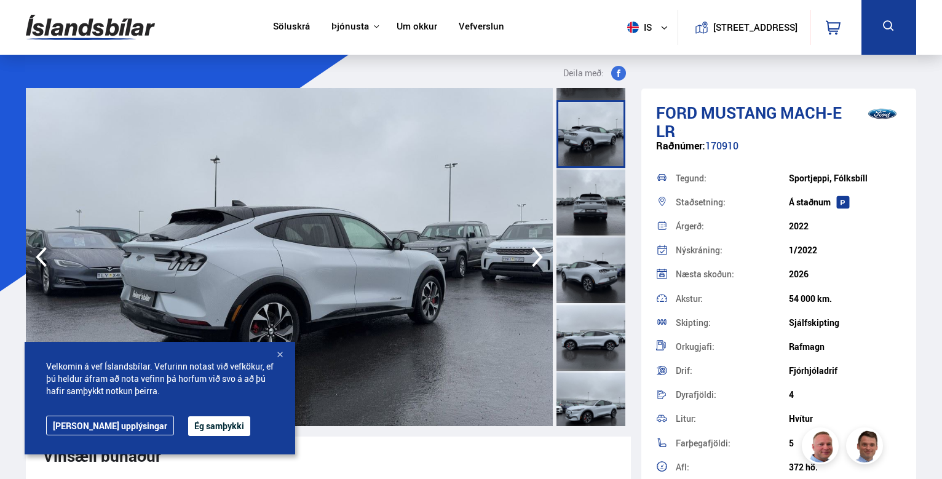
click at [592, 205] on div at bounding box center [591, 202] width 69 height 68
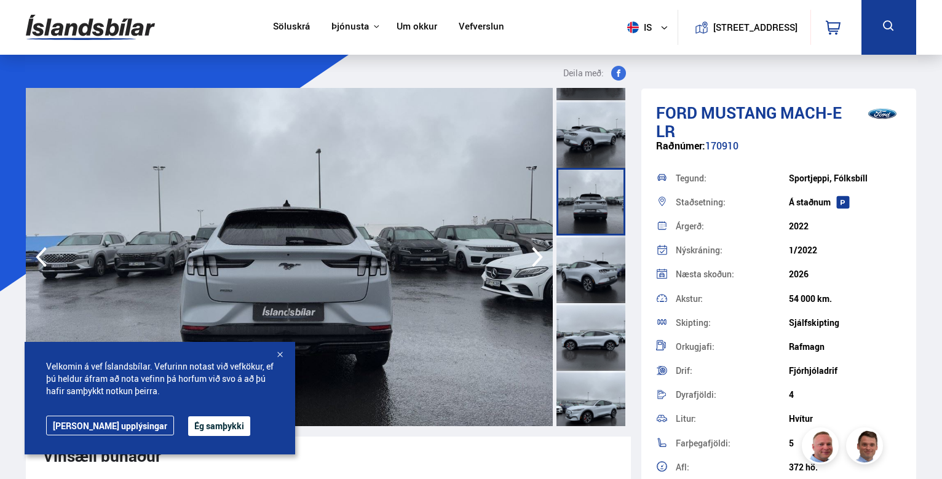
click at [597, 267] on div at bounding box center [591, 270] width 69 height 68
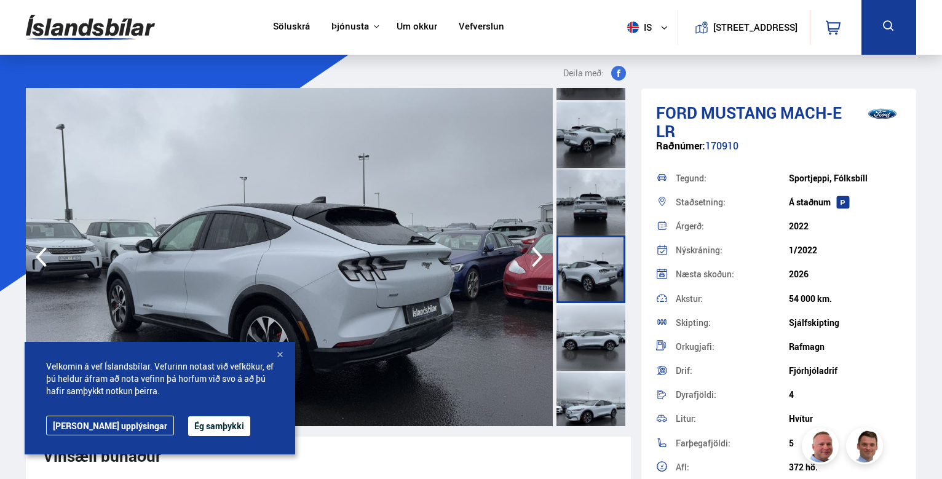
scroll to position [246, 0]
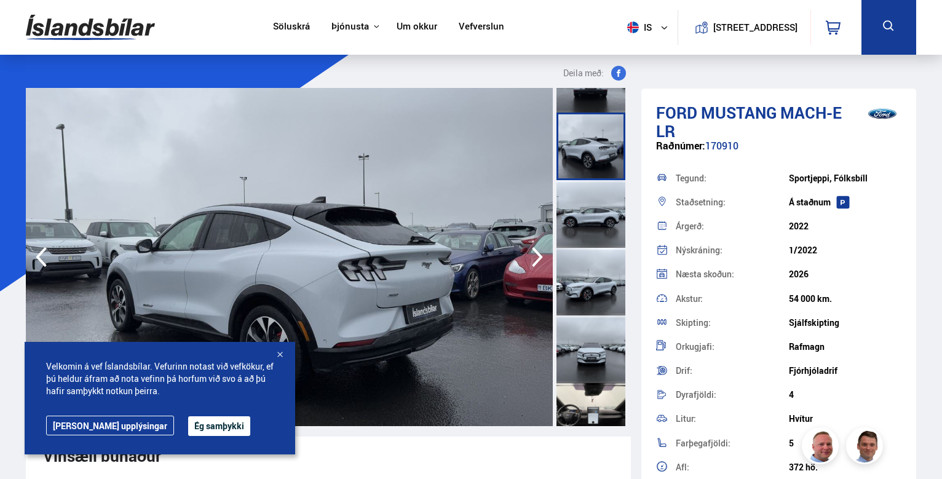
click at [598, 224] on div at bounding box center [591, 214] width 69 height 68
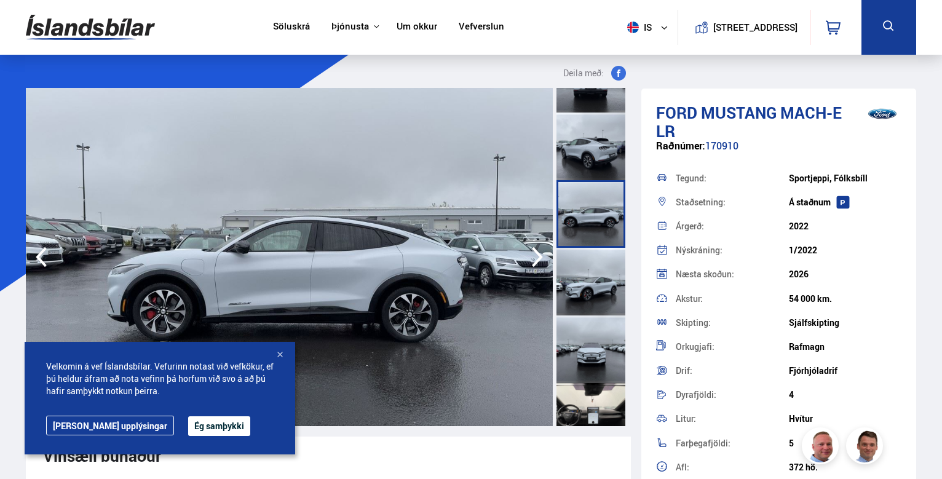
click at [590, 281] on div at bounding box center [591, 282] width 69 height 68
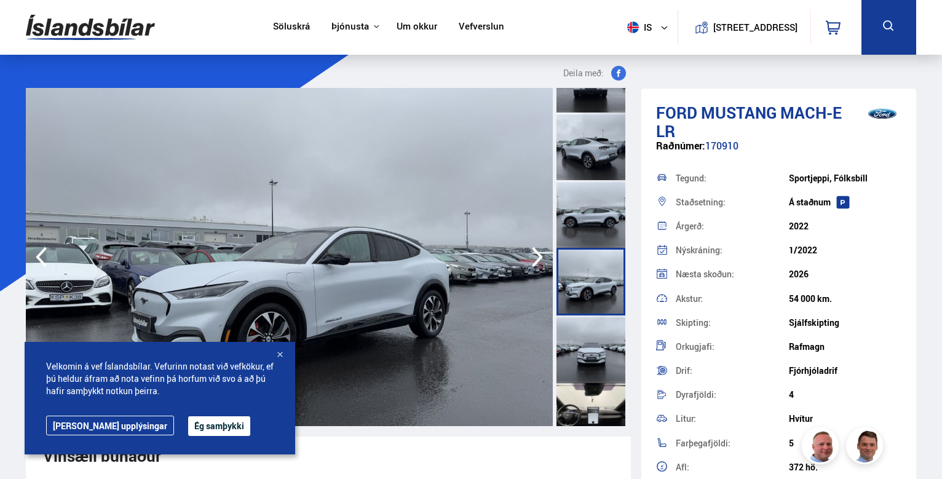
scroll to position [369, 0]
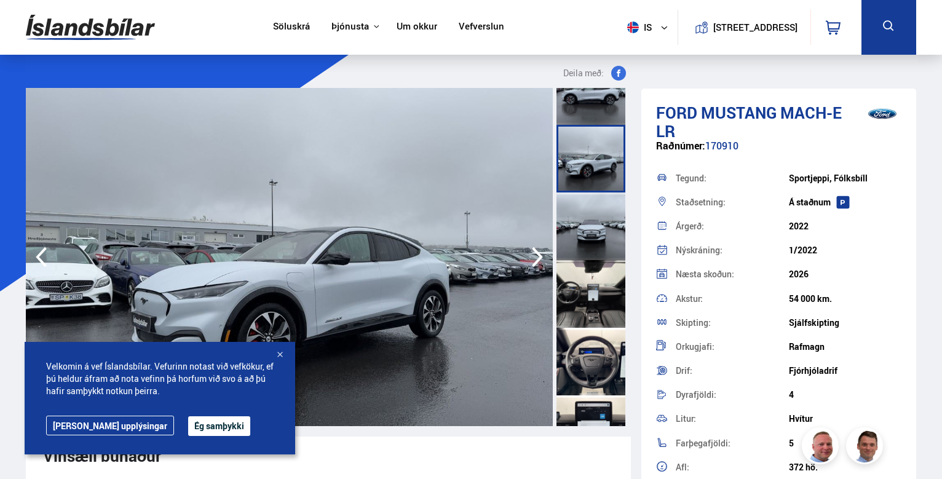
click at [597, 233] on div at bounding box center [591, 227] width 69 height 68
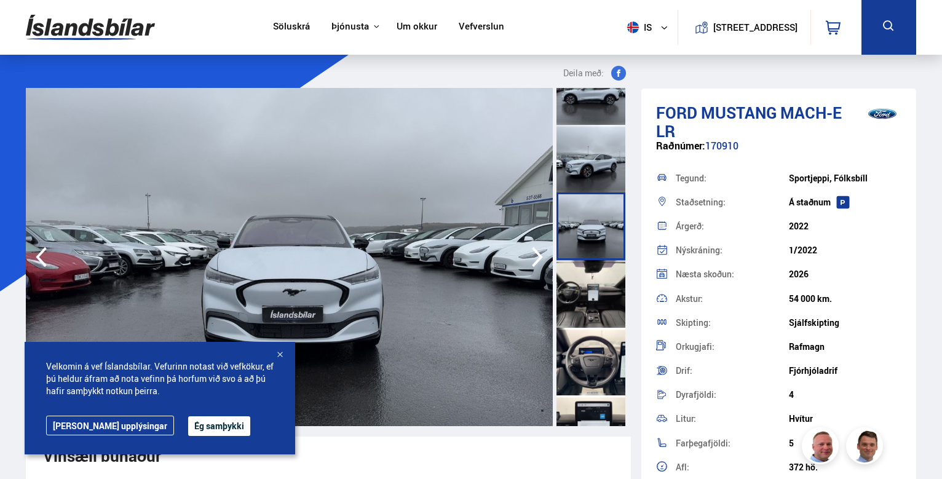
click at [595, 288] on div at bounding box center [591, 294] width 69 height 68
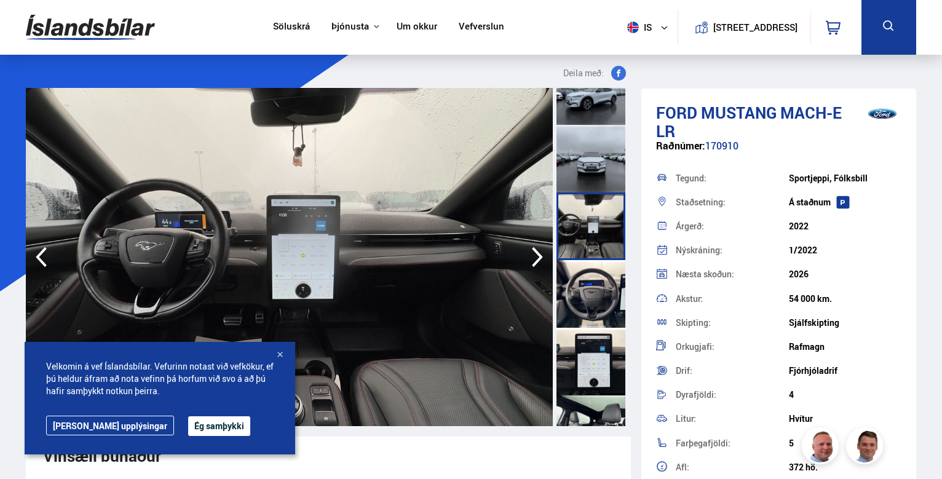
scroll to position [492, 0]
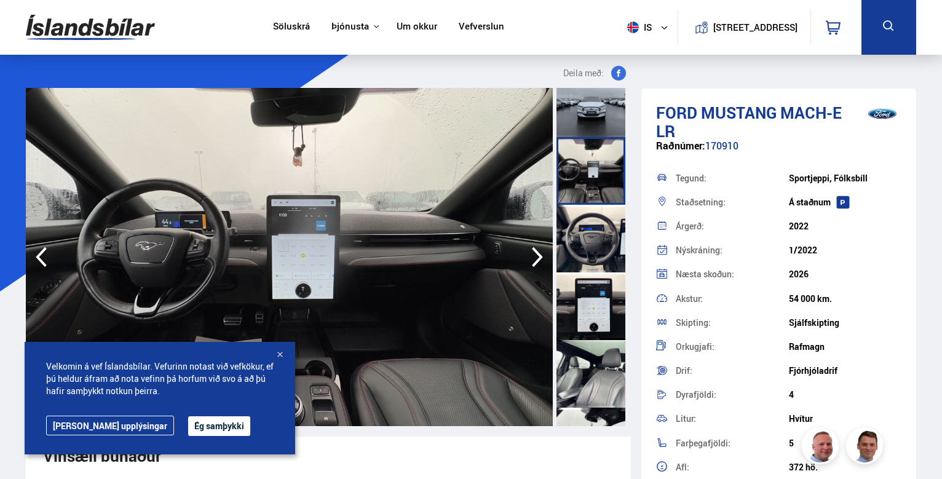
click at [572, 300] on div at bounding box center [591, 306] width 69 height 68
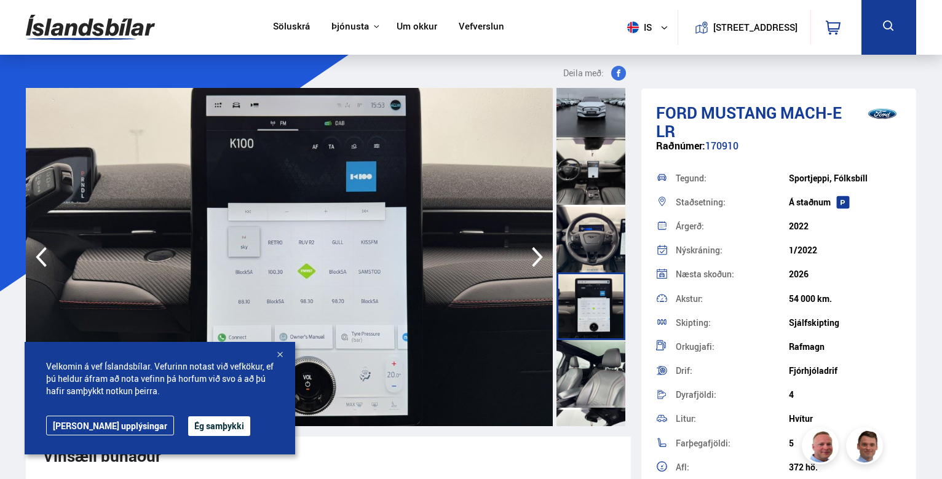
click at [589, 367] on div at bounding box center [591, 374] width 69 height 68
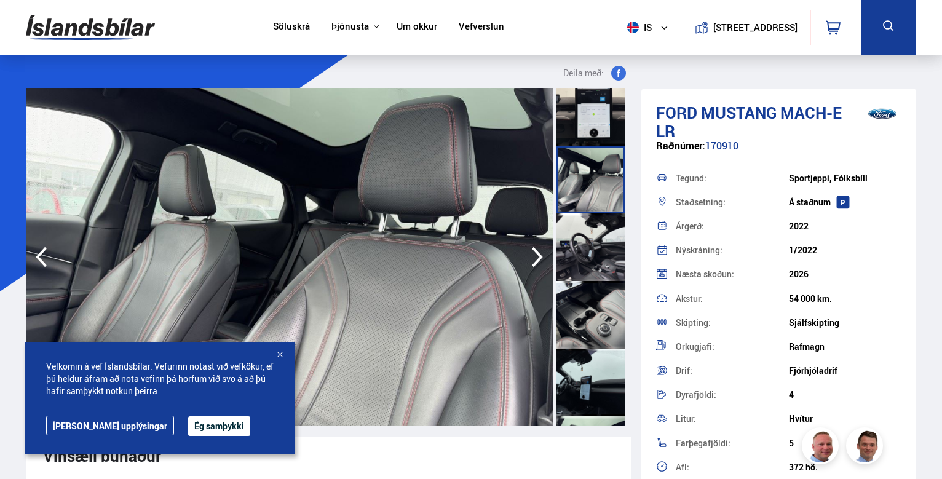
scroll to position [738, 0]
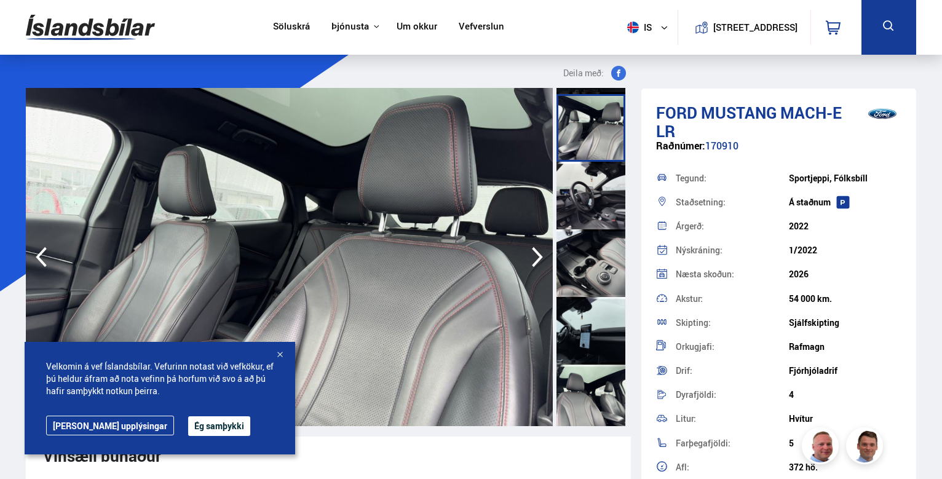
click at [586, 210] on div at bounding box center [591, 196] width 69 height 68
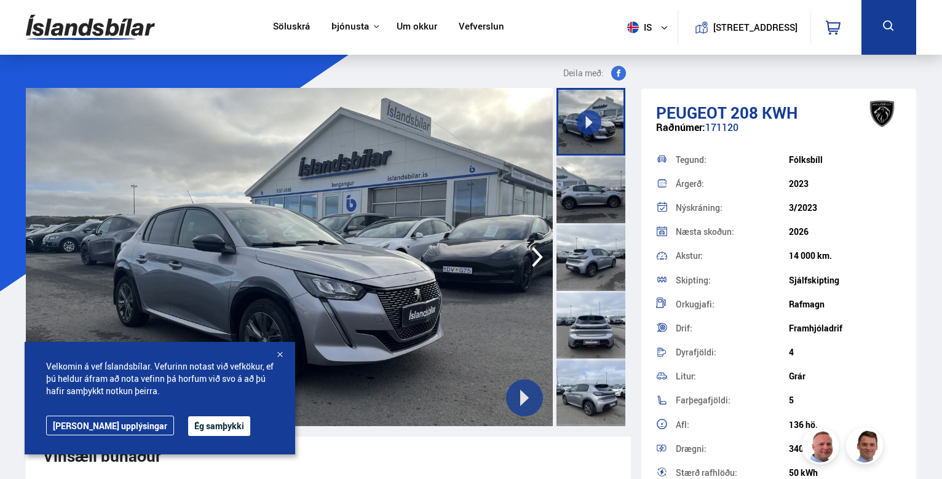
click at [586, 177] on div at bounding box center [591, 190] width 69 height 68
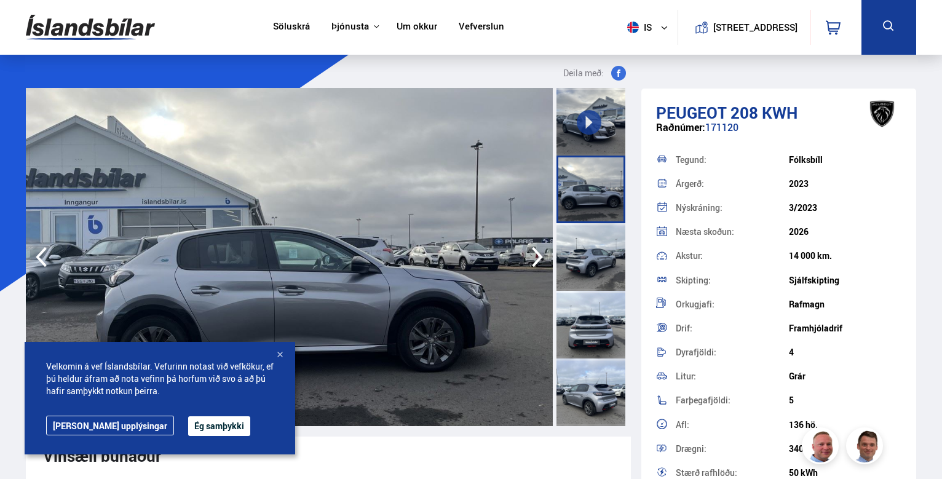
click at [595, 254] on div at bounding box center [591, 257] width 69 height 68
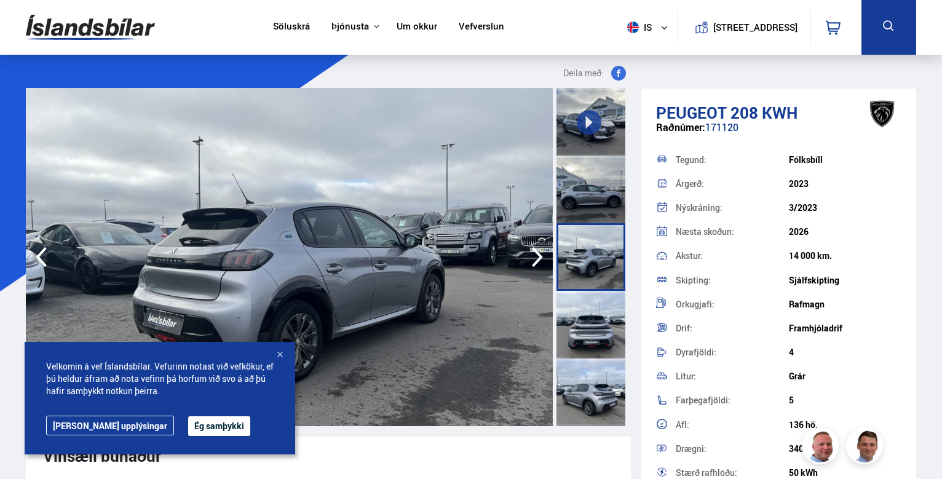
click at [599, 308] on div at bounding box center [591, 325] width 69 height 68
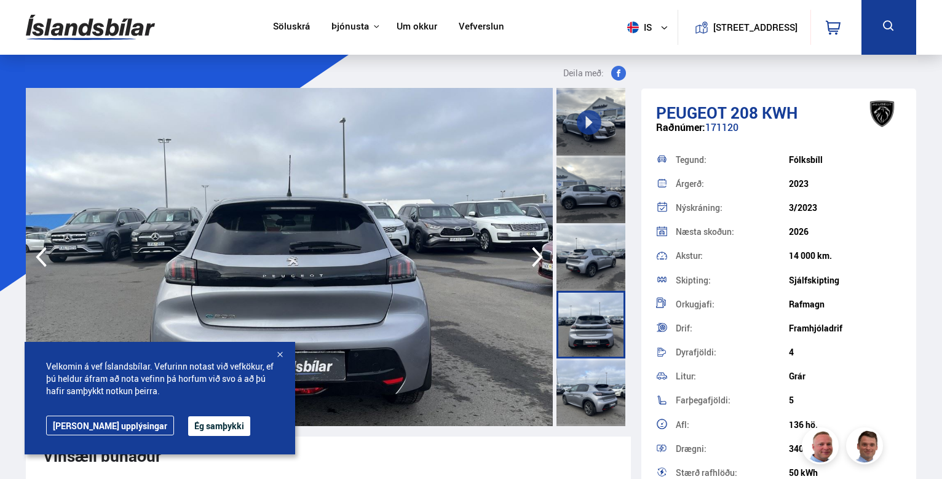
click at [576, 400] on div at bounding box center [591, 393] width 69 height 68
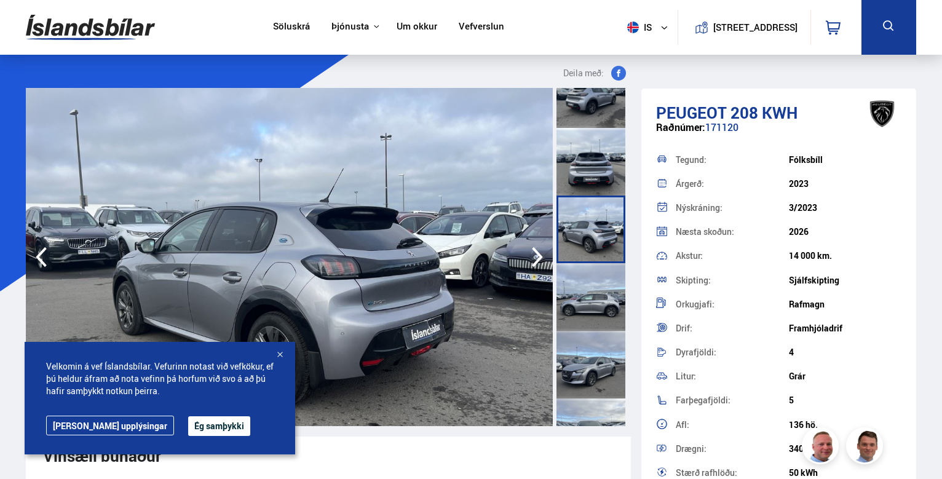
scroll to position [185, 0]
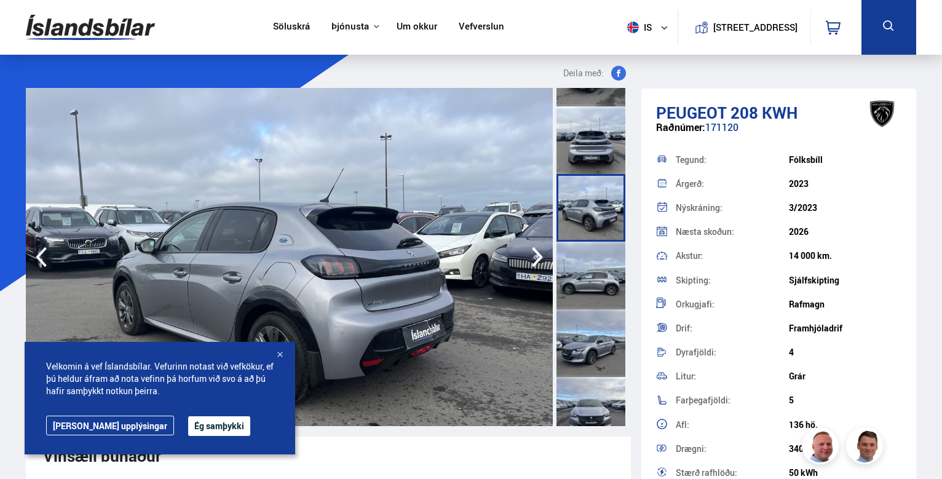
click at [605, 279] on div at bounding box center [591, 276] width 69 height 68
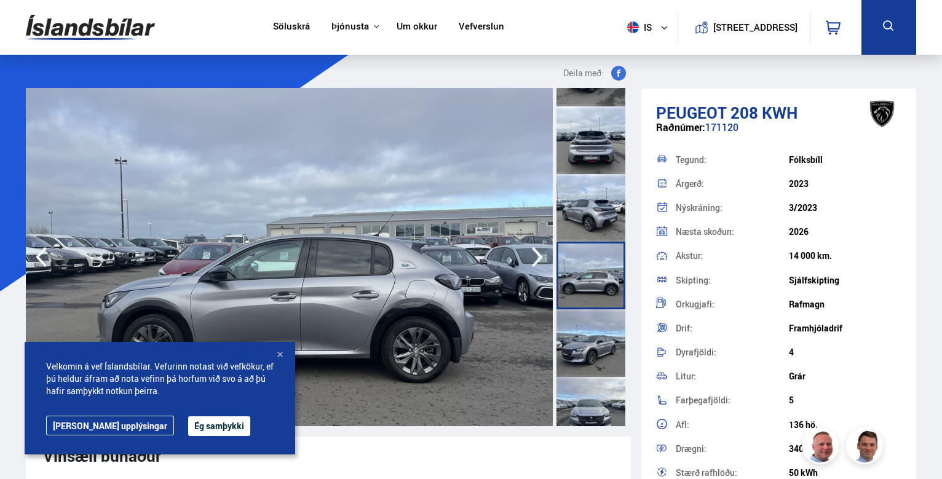
click at [595, 336] on div at bounding box center [591, 343] width 69 height 68
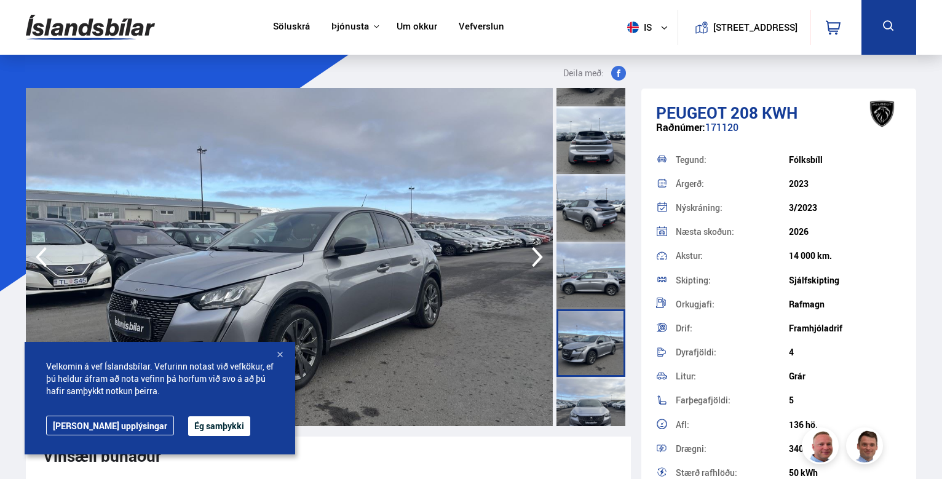
click at [589, 394] on div at bounding box center [591, 411] width 69 height 68
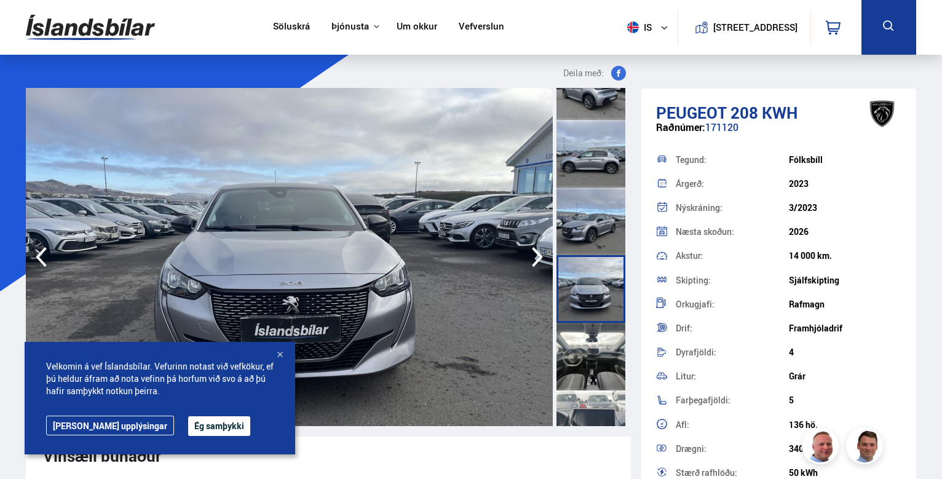
scroll to position [308, 0]
click at [584, 356] on div at bounding box center [591, 356] width 69 height 68
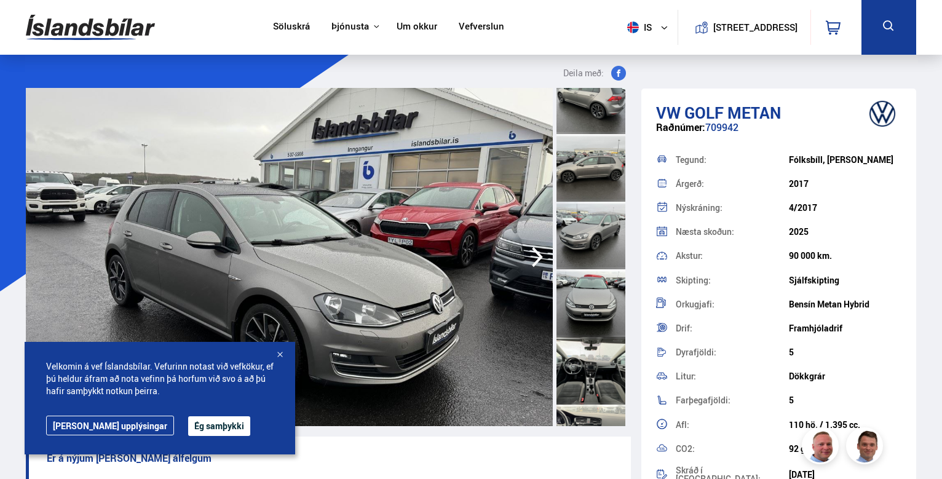
scroll to position [369, 0]
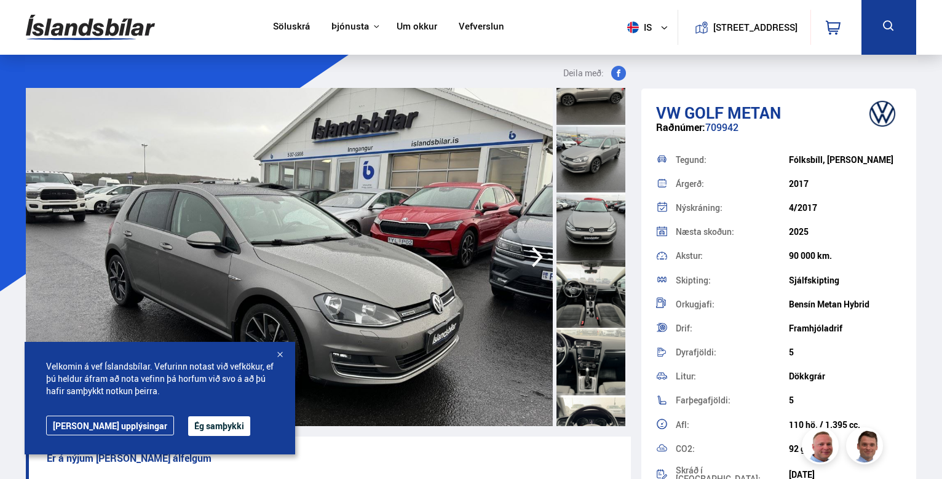
click at [611, 287] on div at bounding box center [591, 294] width 69 height 68
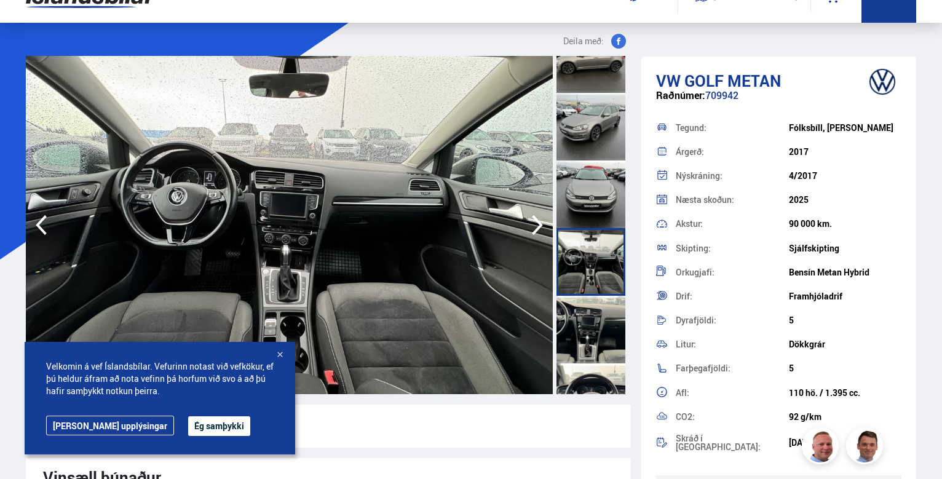
scroll to position [62, 0]
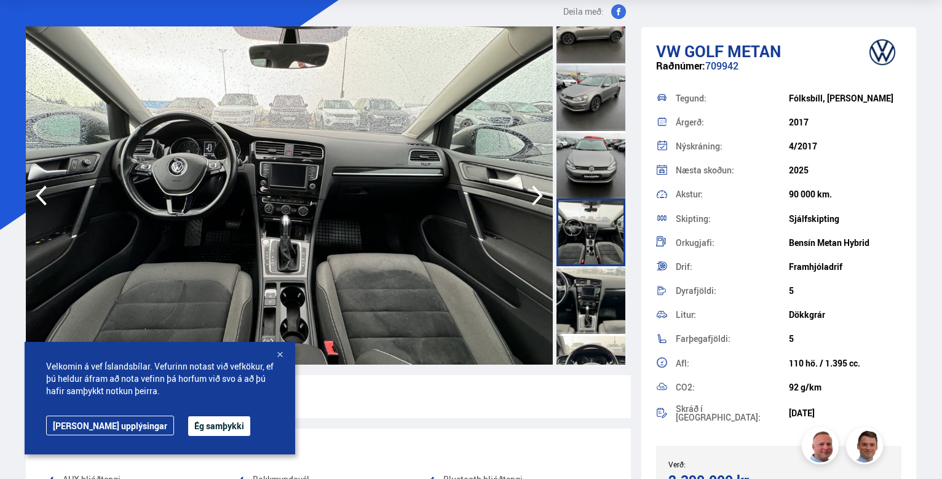
click at [581, 284] on div at bounding box center [591, 300] width 69 height 68
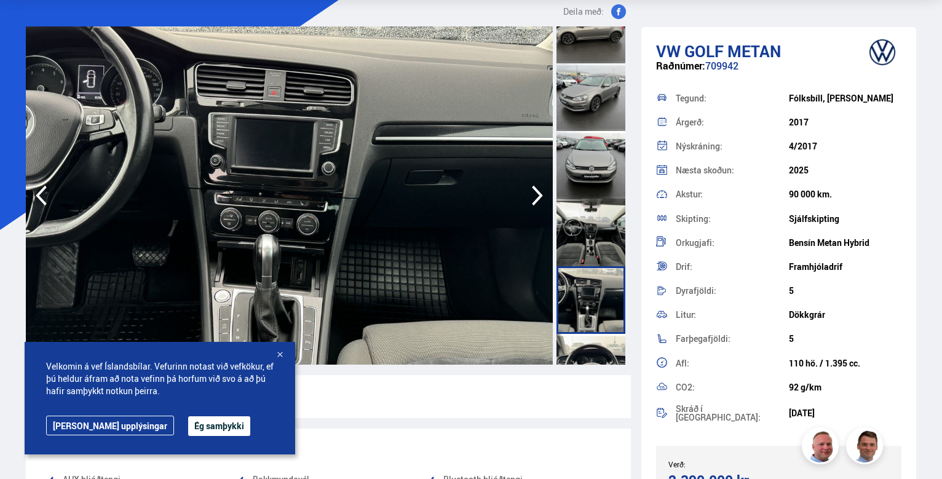
click at [596, 236] on div at bounding box center [591, 233] width 69 height 68
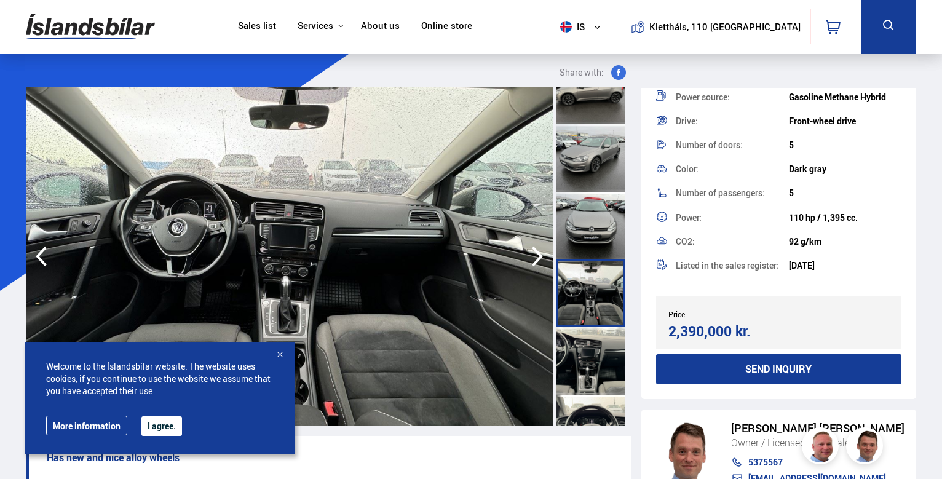
scroll to position [0, 0]
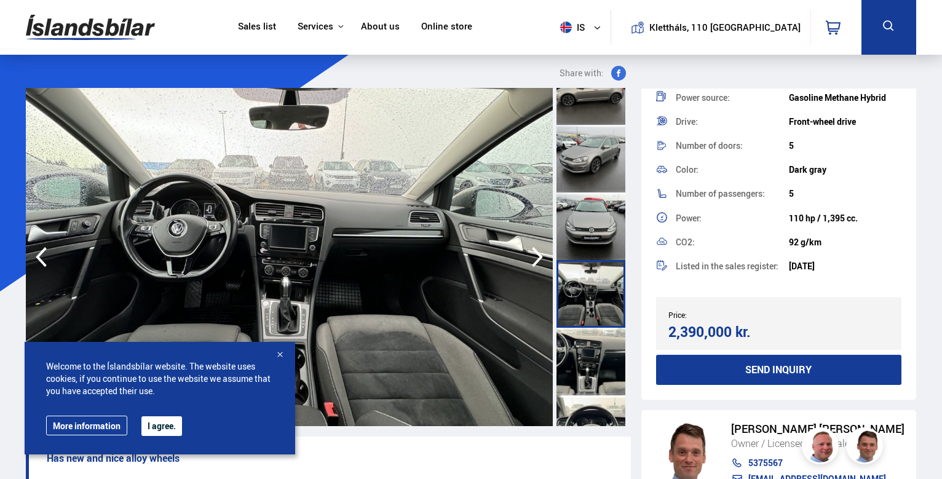
click at [597, 160] on div at bounding box center [591, 159] width 69 height 68
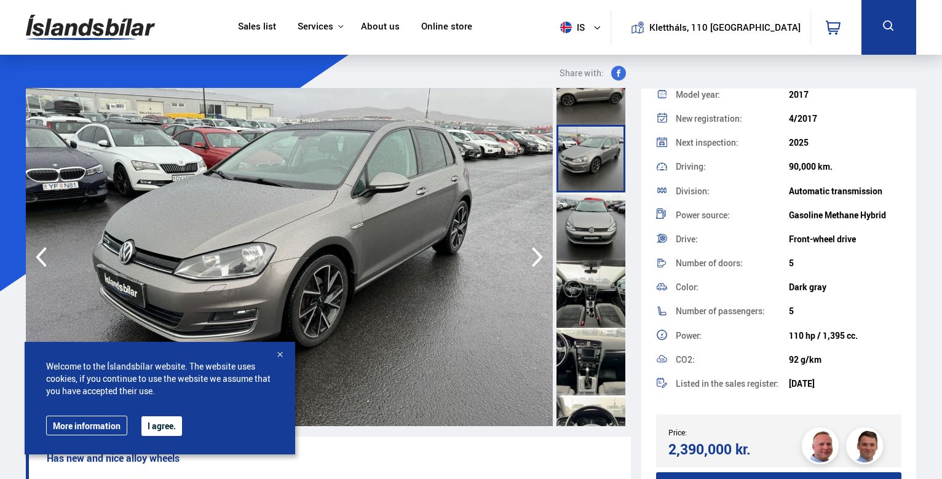
scroll to position [84, 0]
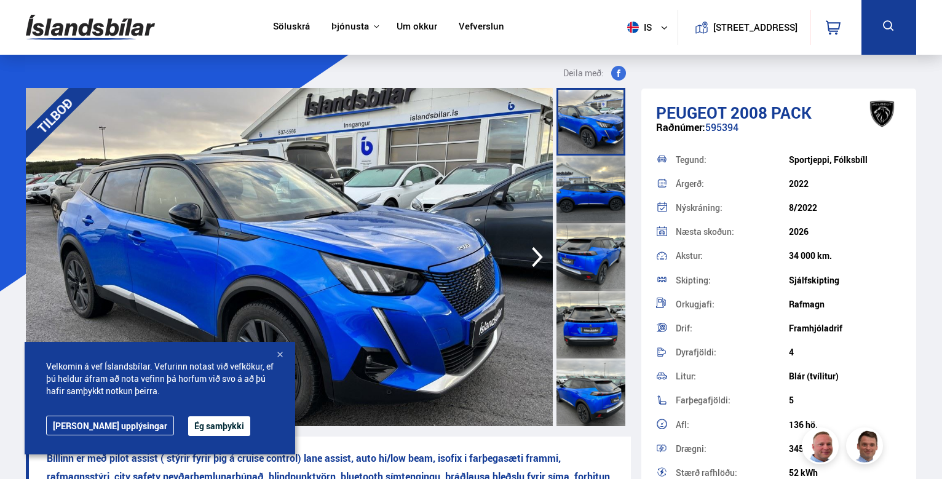
click at [575, 180] on div at bounding box center [591, 190] width 69 height 68
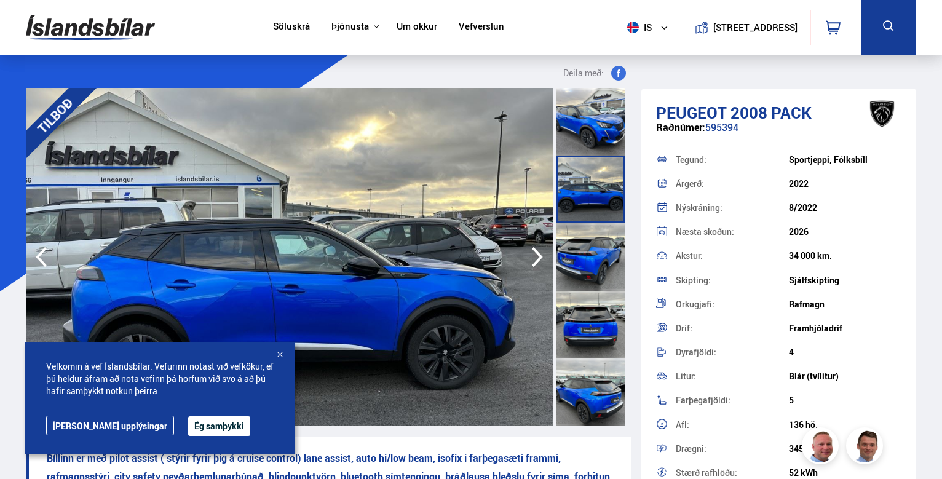
click at [586, 255] on div at bounding box center [591, 257] width 69 height 68
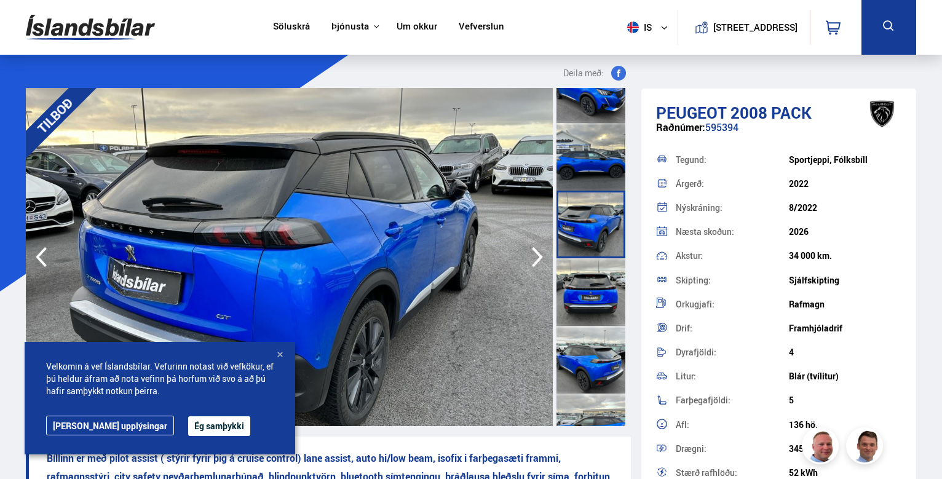
scroll to position [62, 0]
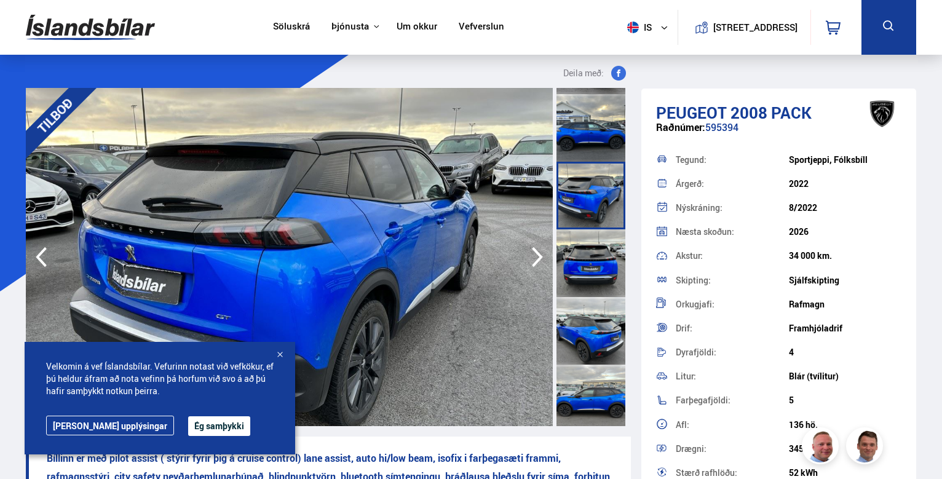
click at [593, 267] on div at bounding box center [591, 263] width 69 height 68
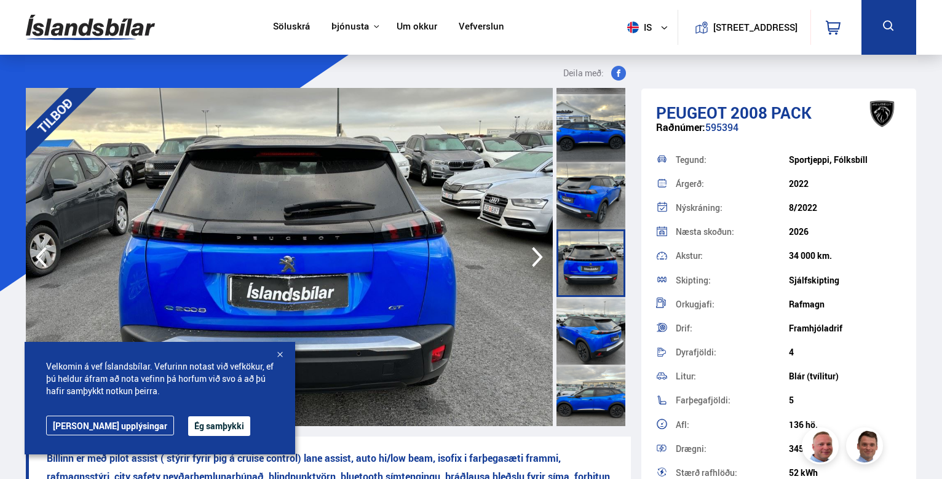
click at [591, 335] on div at bounding box center [591, 331] width 69 height 68
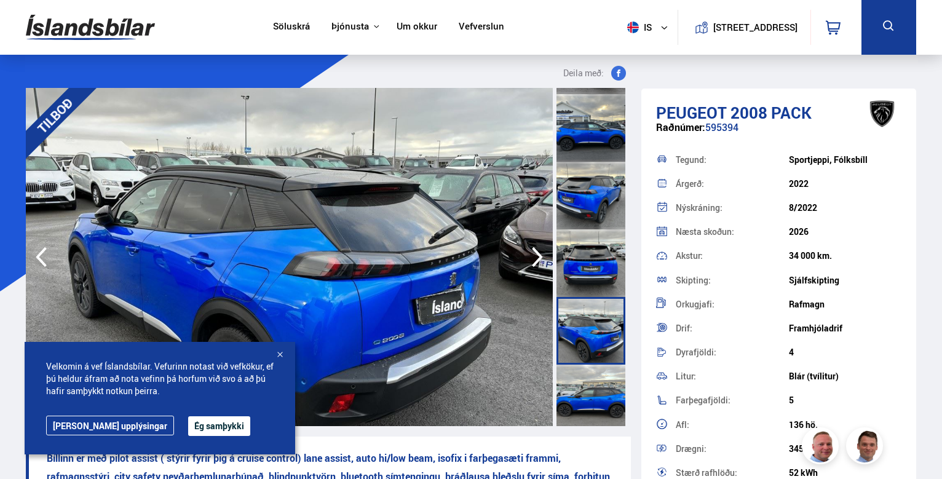
scroll to position [185, 0]
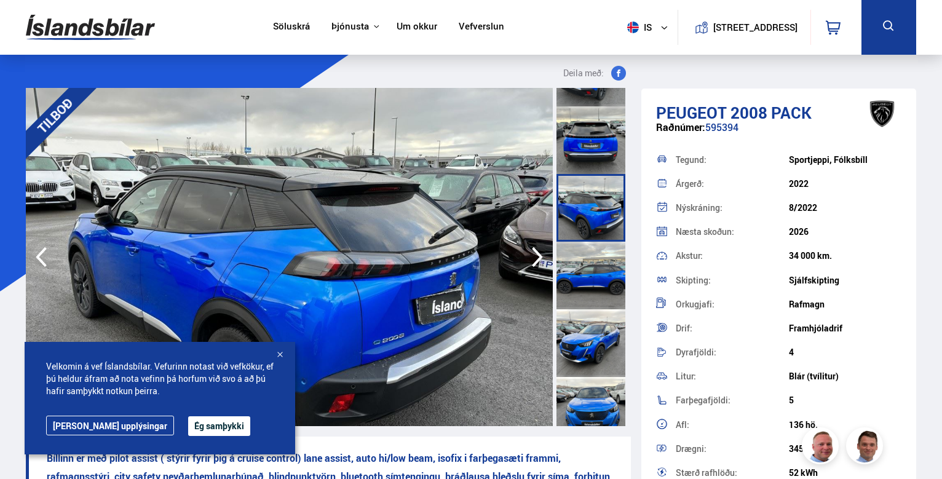
click at [597, 285] on div at bounding box center [591, 276] width 69 height 68
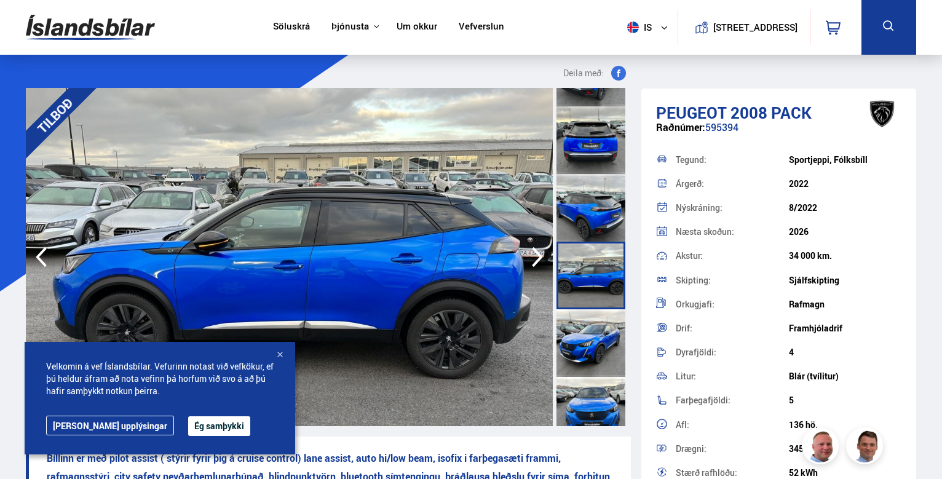
click at [595, 327] on div at bounding box center [591, 343] width 69 height 68
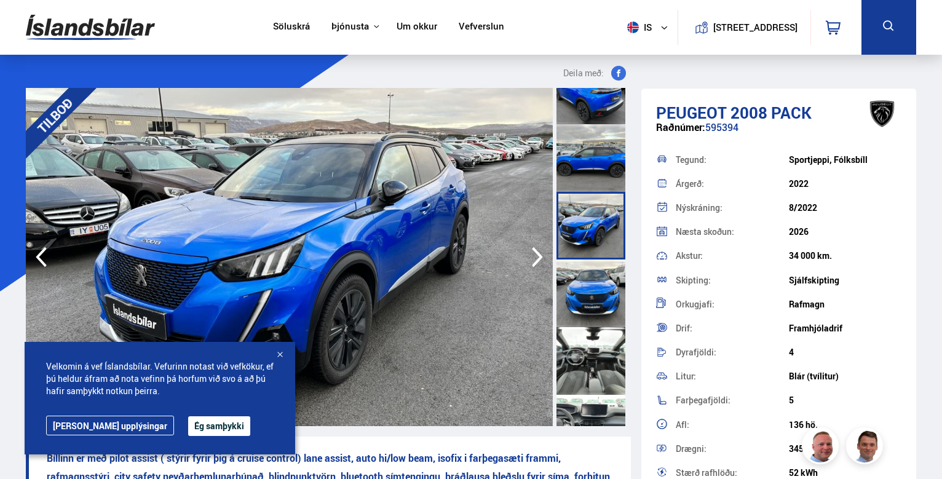
scroll to position [308, 0]
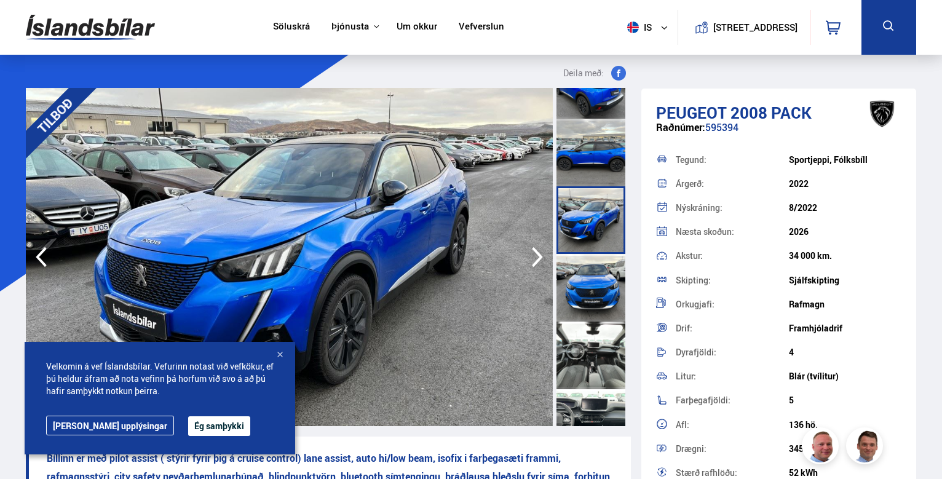
click at [578, 370] on div at bounding box center [591, 356] width 69 height 68
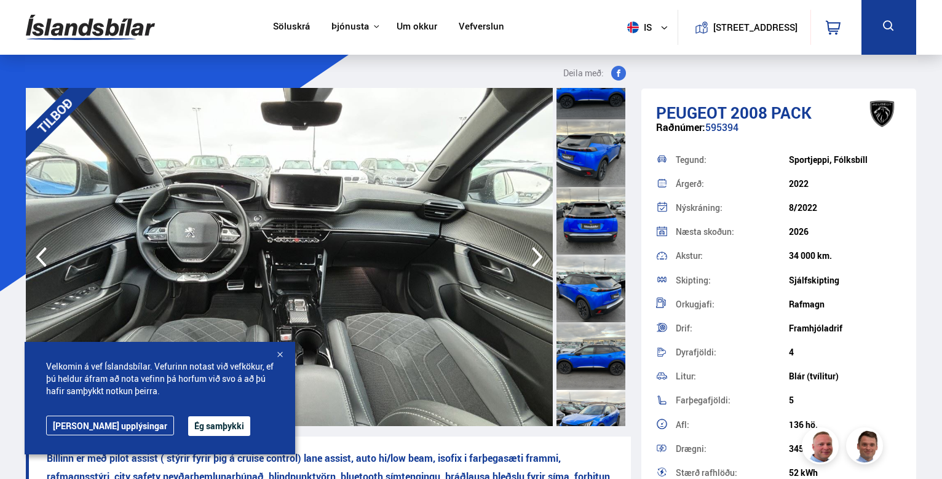
scroll to position [62, 0]
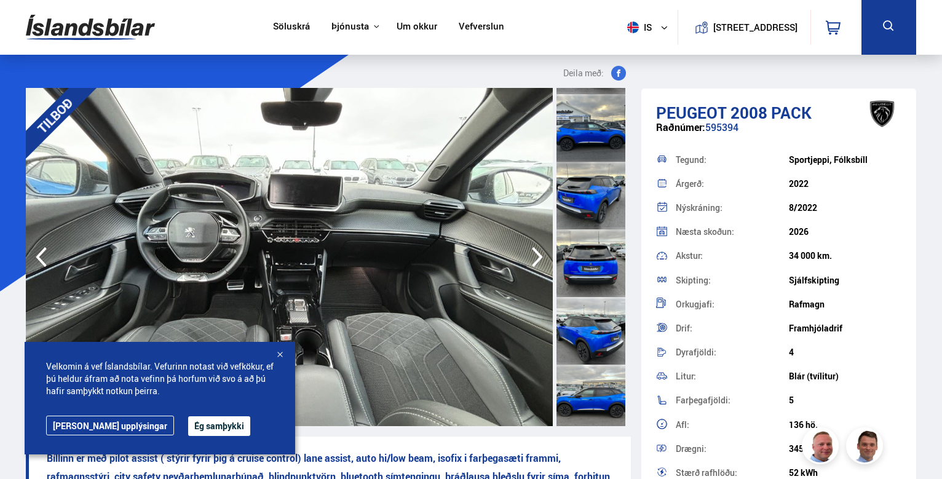
click at [589, 190] on div at bounding box center [591, 196] width 69 height 68
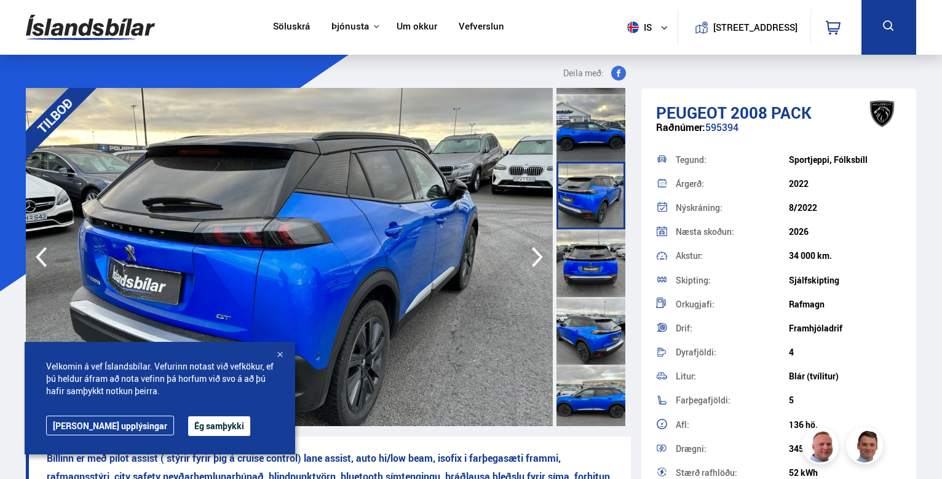
click at [592, 271] on div at bounding box center [591, 263] width 69 height 68
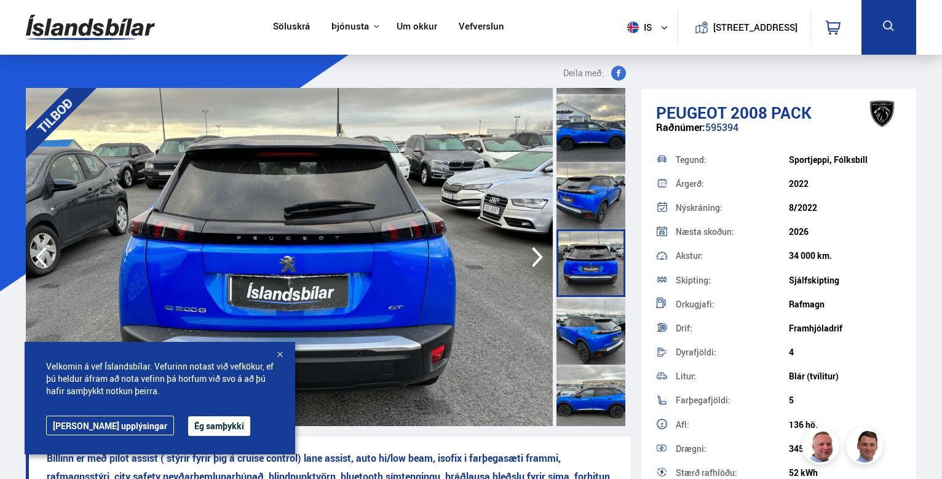
click at [589, 324] on div at bounding box center [591, 331] width 69 height 68
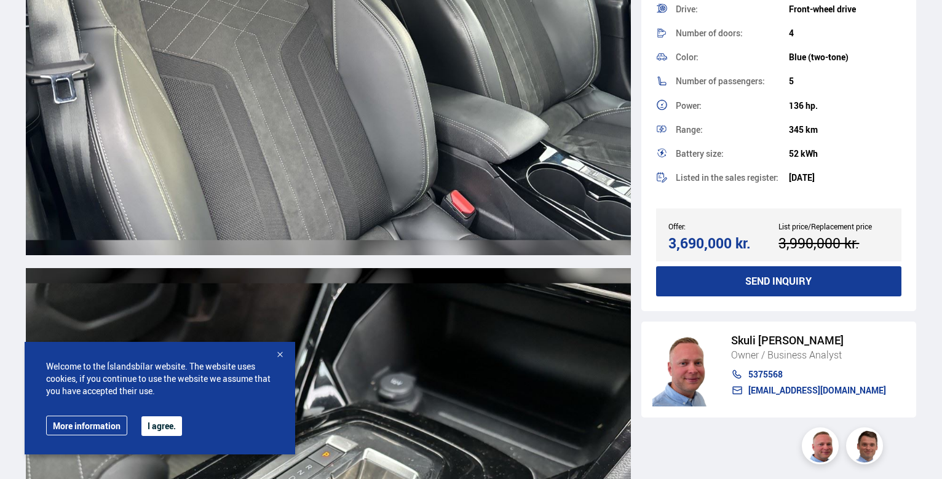
scroll to position [9411, 0]
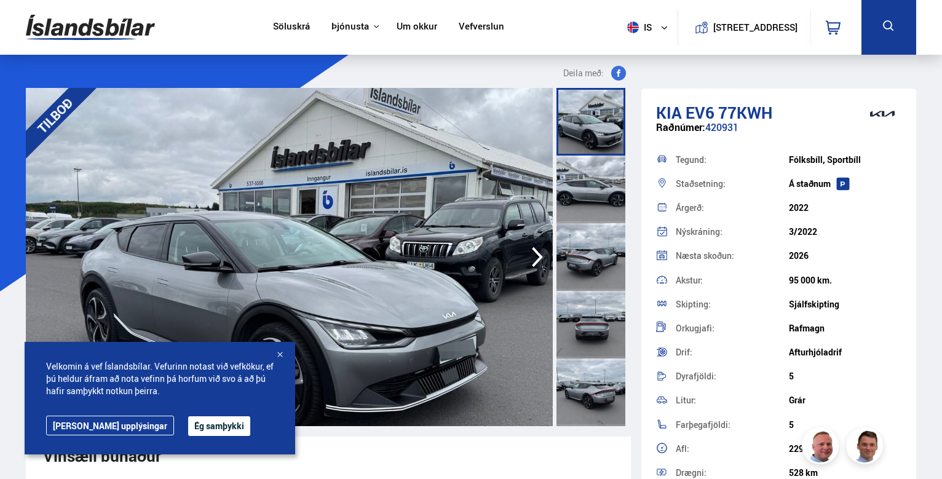
click at [593, 182] on div at bounding box center [591, 190] width 69 height 68
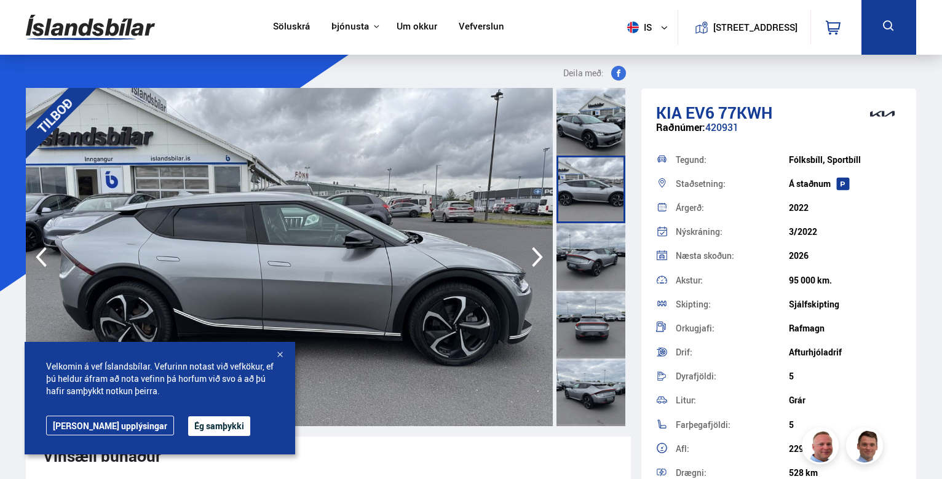
click at [587, 277] on div at bounding box center [591, 257] width 69 height 68
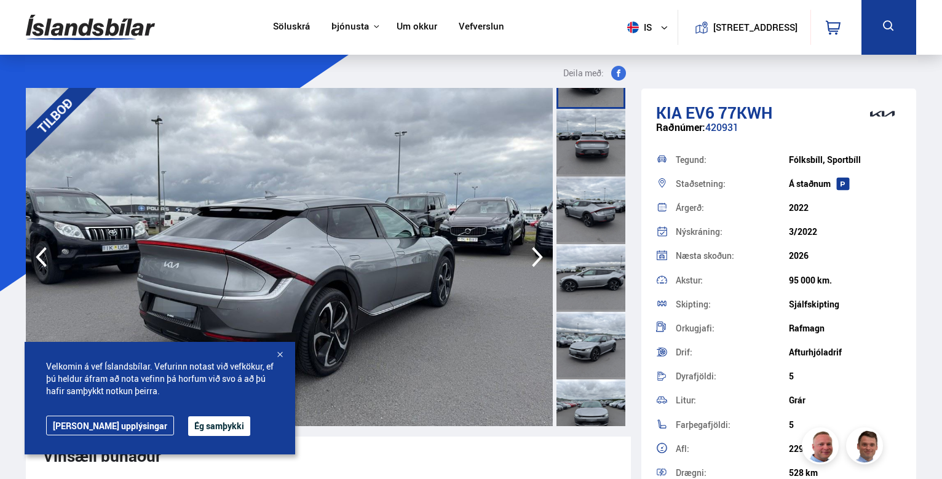
scroll to position [185, 0]
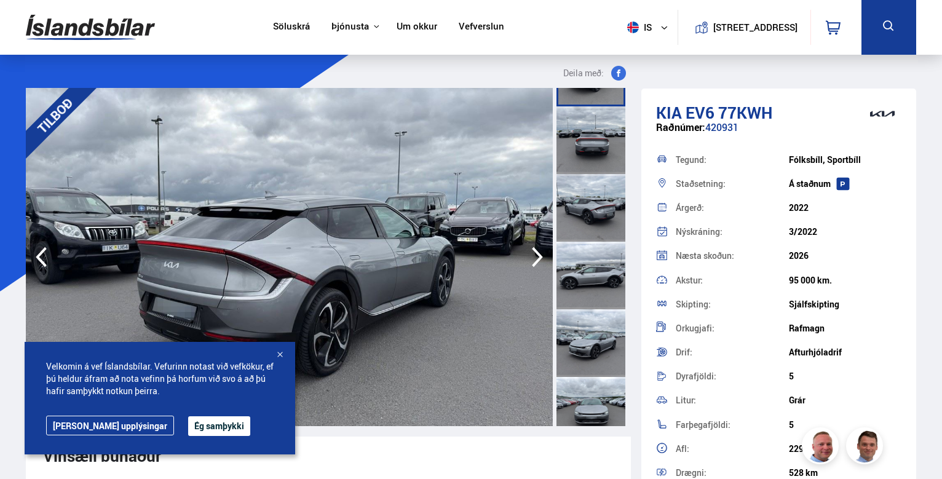
click at [592, 273] on div at bounding box center [591, 276] width 69 height 68
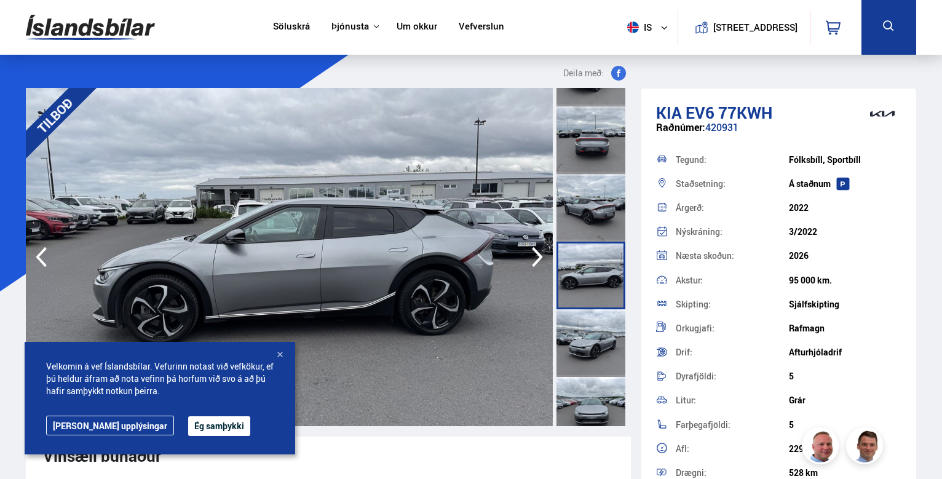
click at [592, 344] on div at bounding box center [591, 343] width 69 height 68
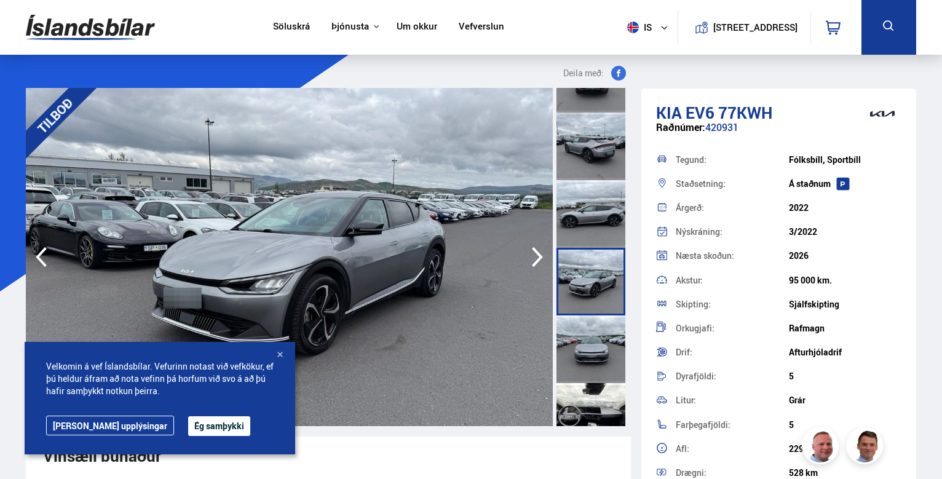
click at [592, 332] on div at bounding box center [591, 350] width 69 height 68
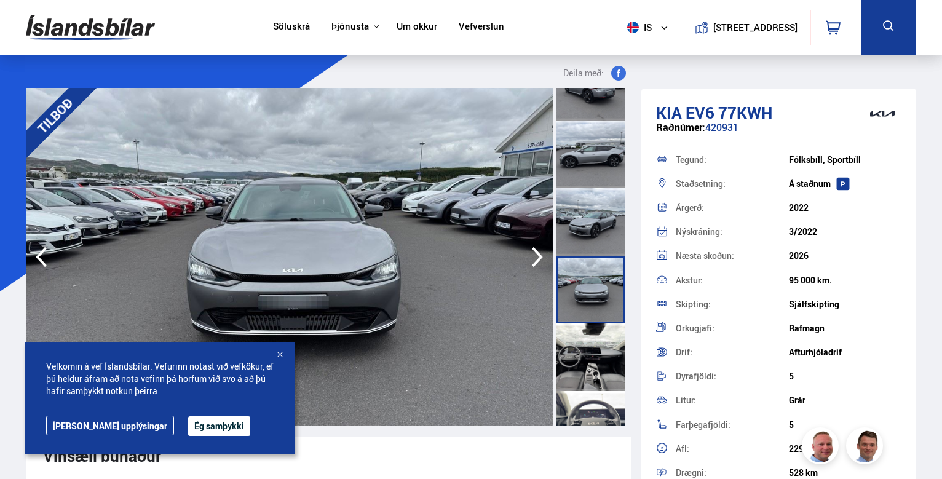
scroll to position [431, 0]
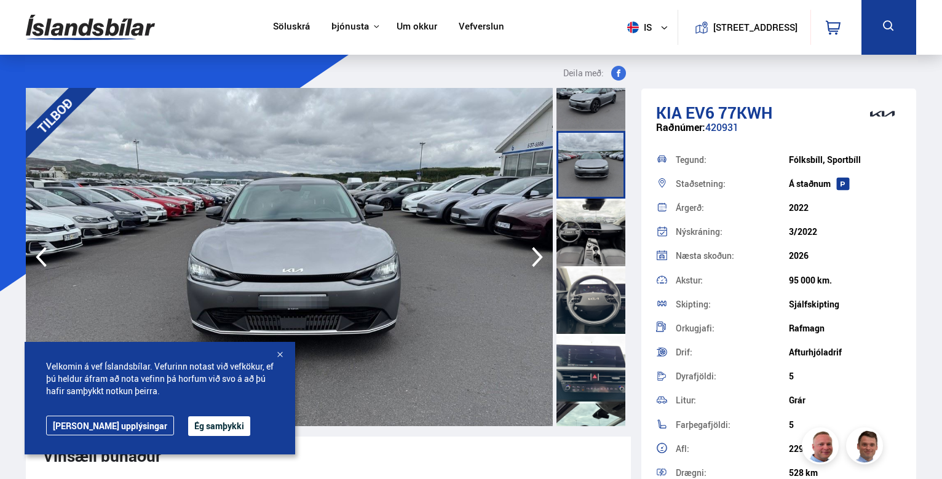
click at [582, 227] on div at bounding box center [591, 233] width 69 height 68
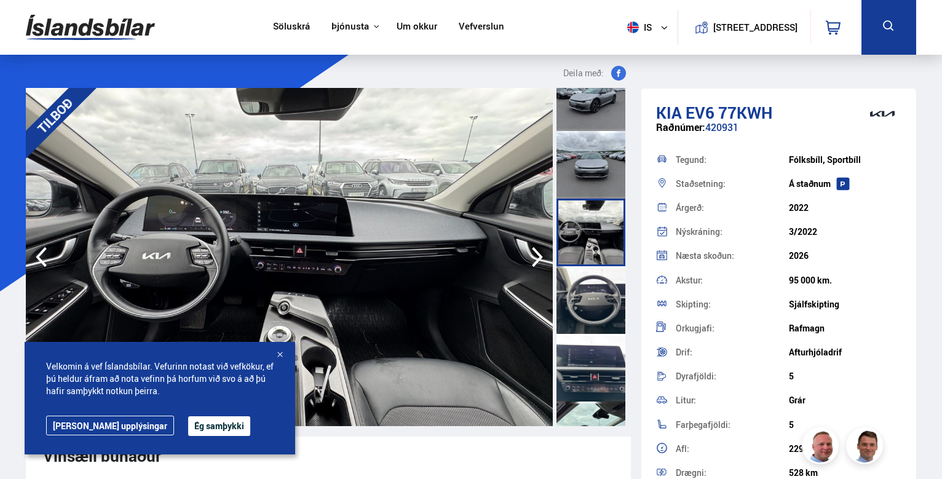
click at [593, 311] on div at bounding box center [591, 300] width 69 height 68
